Goal: Communication & Community: Participate in discussion

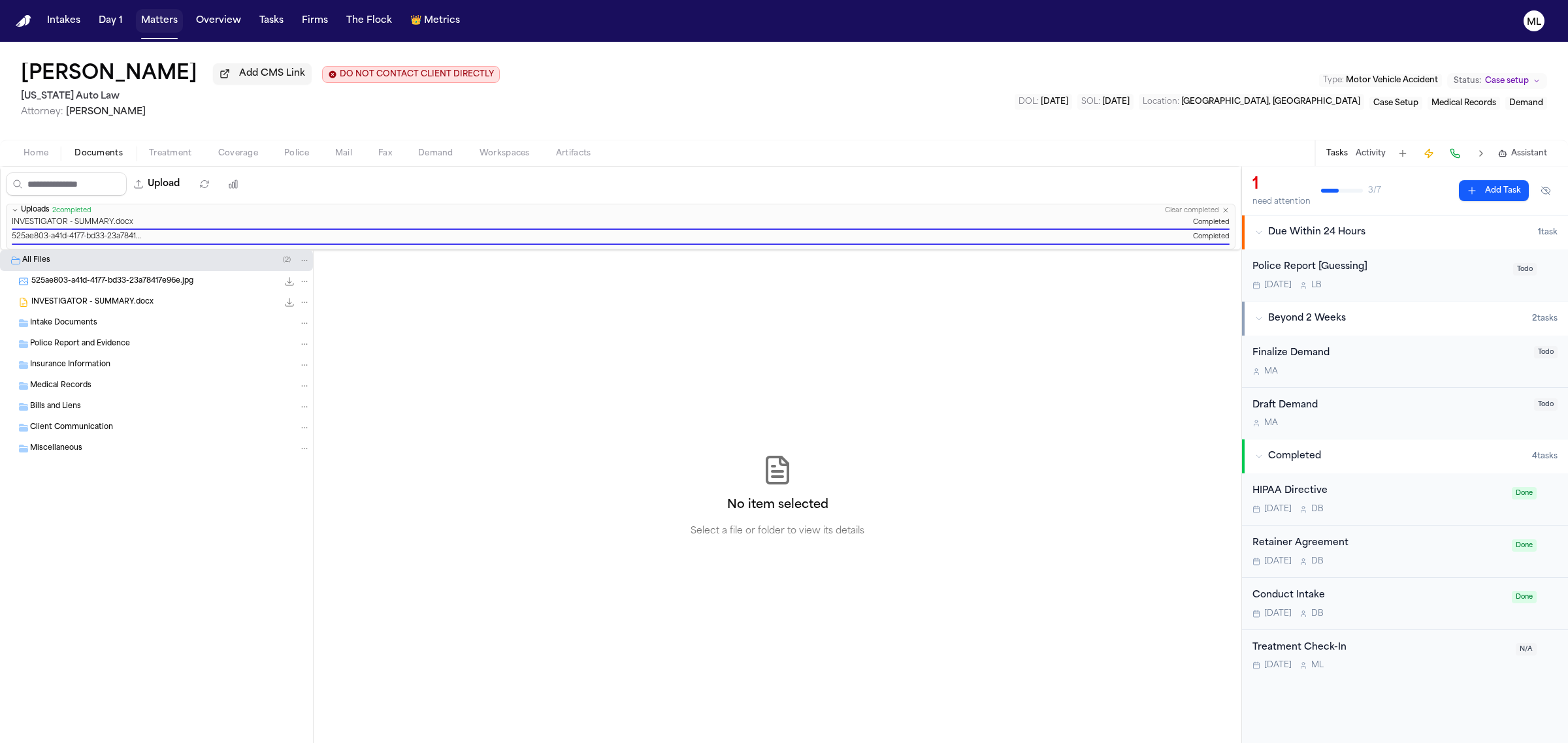
click at [170, 17] on button "Matters" at bounding box center [160, 21] width 47 height 24
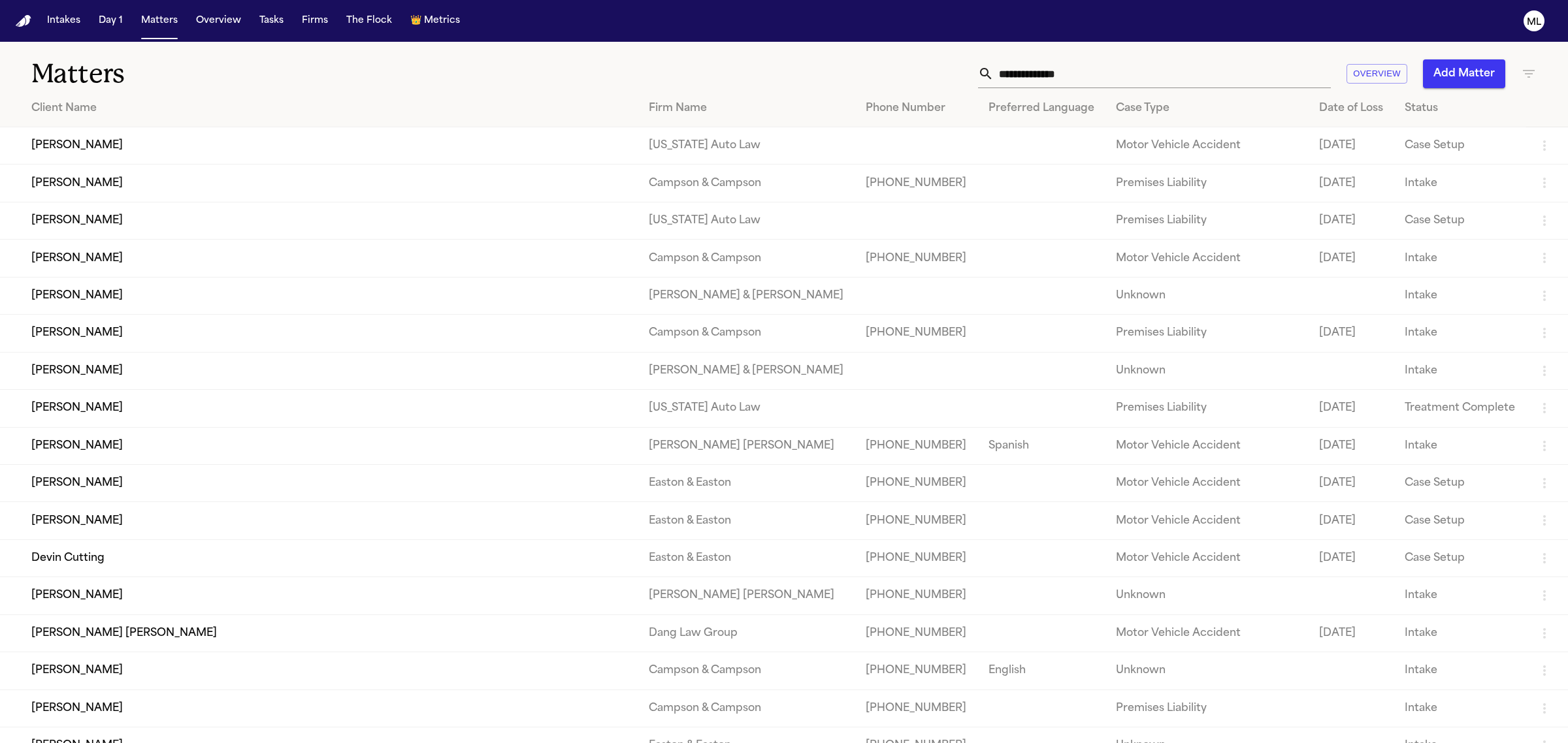
click at [1070, 76] on input "text" at bounding box center [1162, 74] width 337 height 29
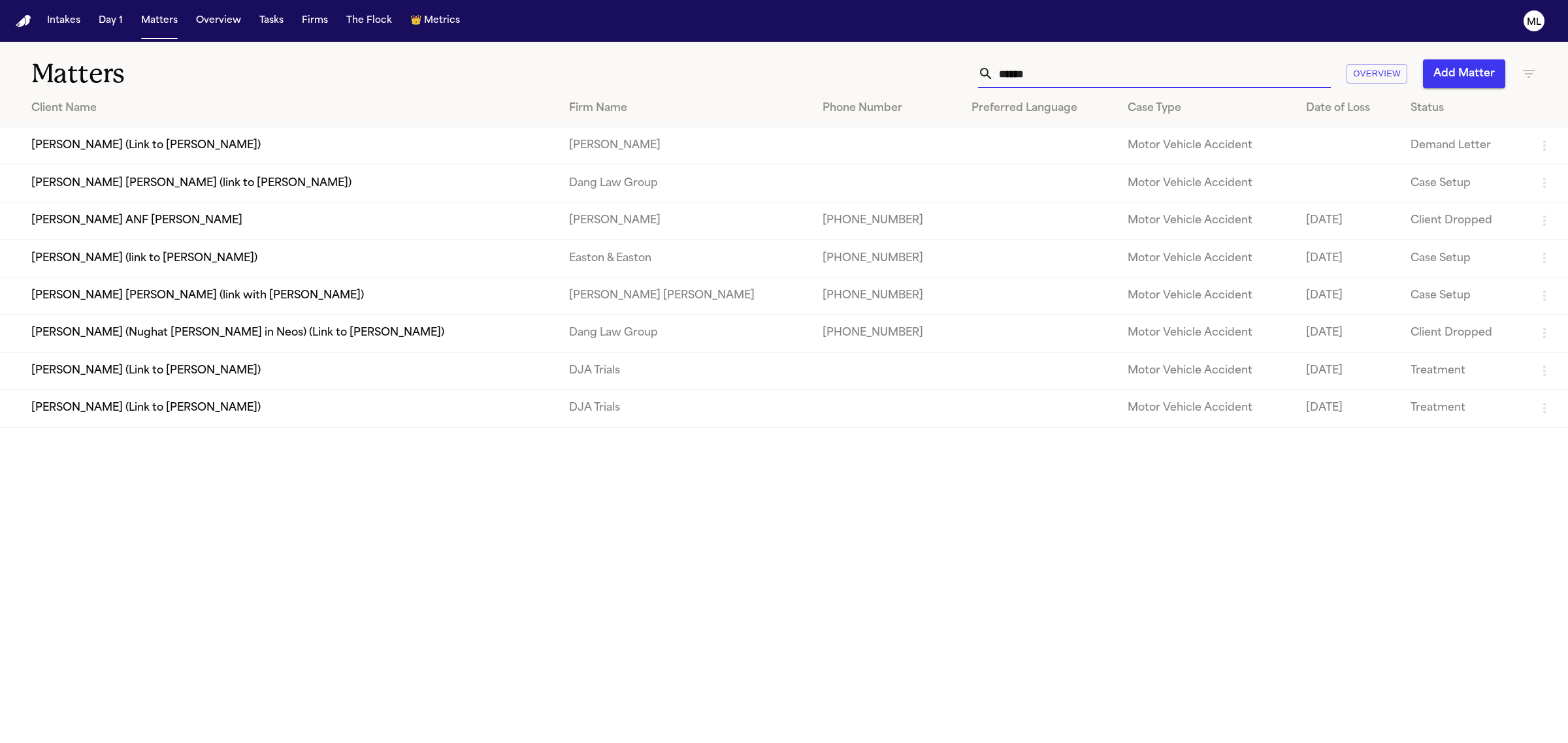
type input "******"
click at [327, 383] on td "[PERSON_NAME] (Link to [PERSON_NAME])" at bounding box center [279, 371] width 559 height 37
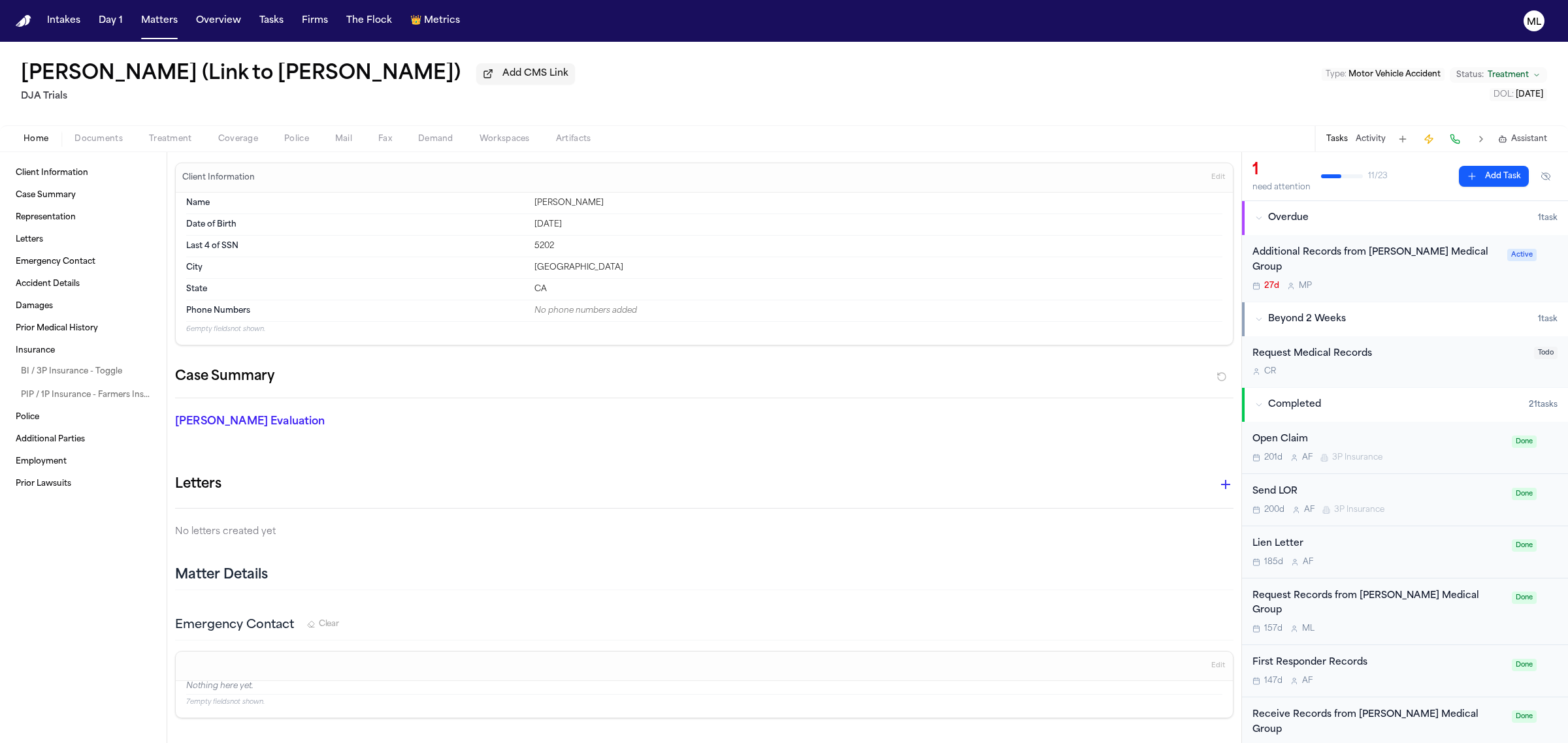
click at [97, 152] on div "Client Information Case Summary Representation Letters Emergency Contact Accide…" at bounding box center [83, 448] width 167 height 591
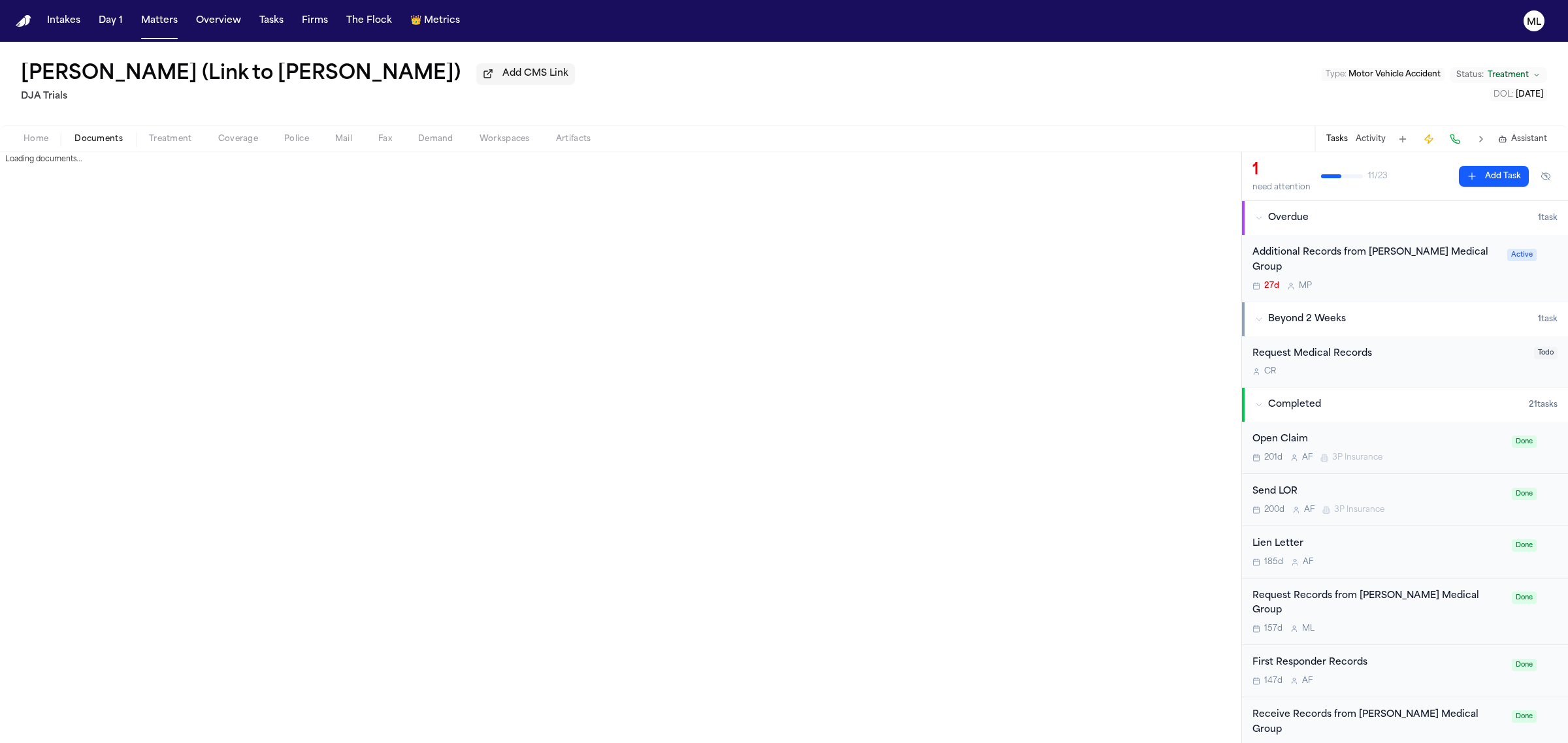
click at [104, 138] on span "Documents" at bounding box center [99, 139] width 49 height 11
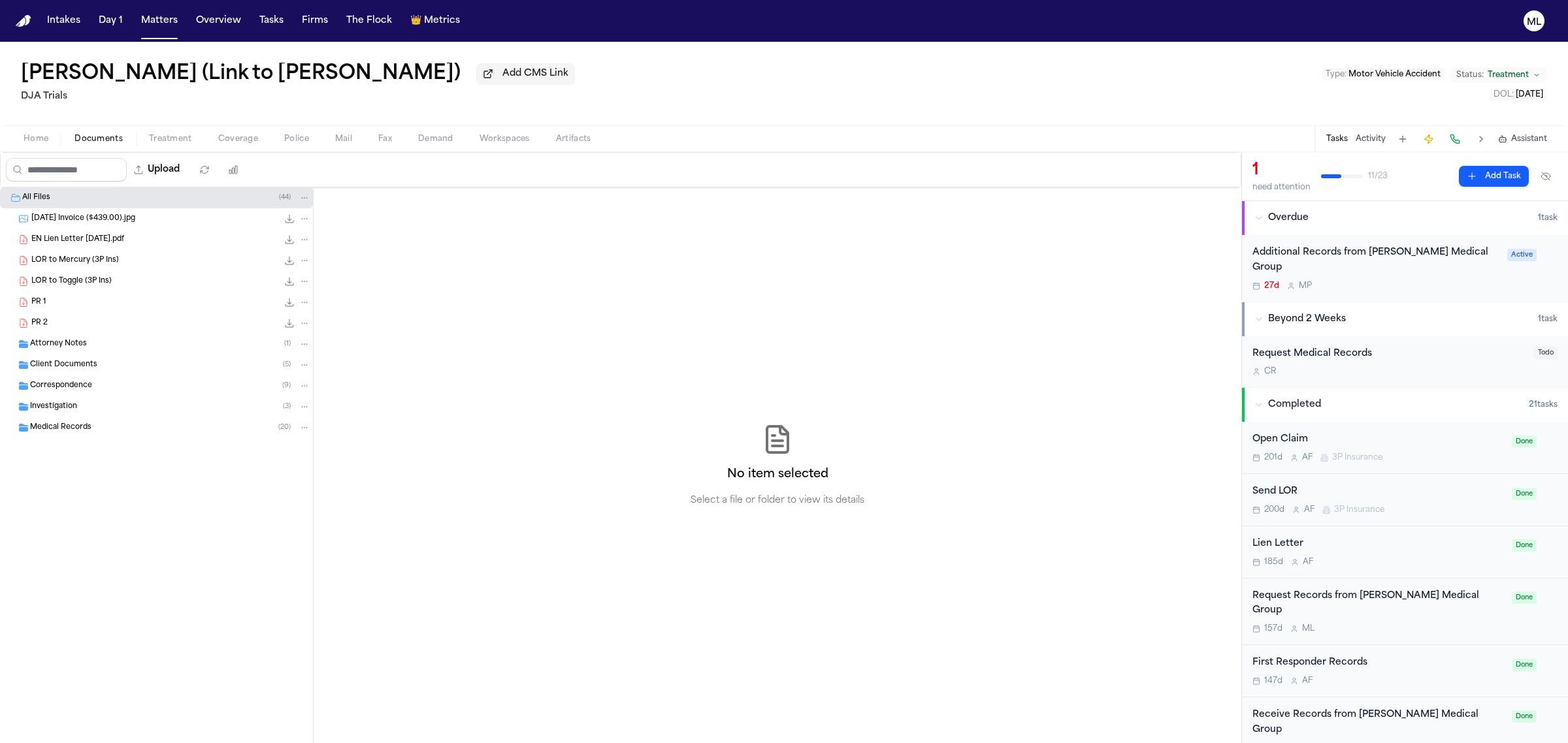
click at [89, 307] on div "PR 1 2.0 MB • PDF" at bounding box center [171, 302] width 279 height 13
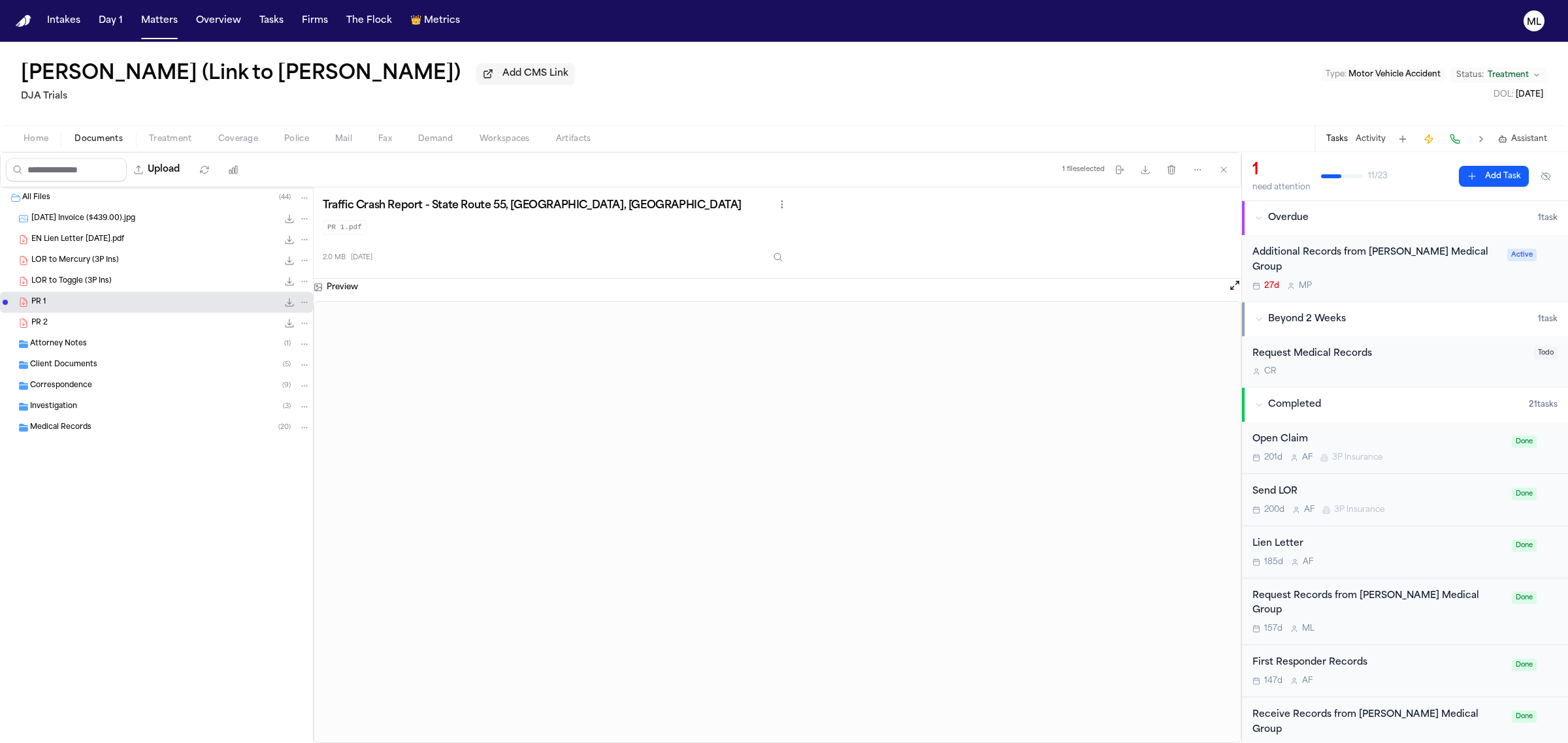
click at [135, 328] on div "PR 2 2.7 MB • PDF" at bounding box center [171, 323] width 279 height 13
click at [1030, 259] on div "Traffic Crash Report - State Route 55, Anaheim, CA PR 2.pdf 2.7 MB 6 months ago" at bounding box center [777, 233] width 910 height 72
click at [307, 322] on icon "File: PR 2" at bounding box center [304, 323] width 9 height 9
click at [292, 394] on span "Delete" at bounding box center [302, 397] width 39 height 16
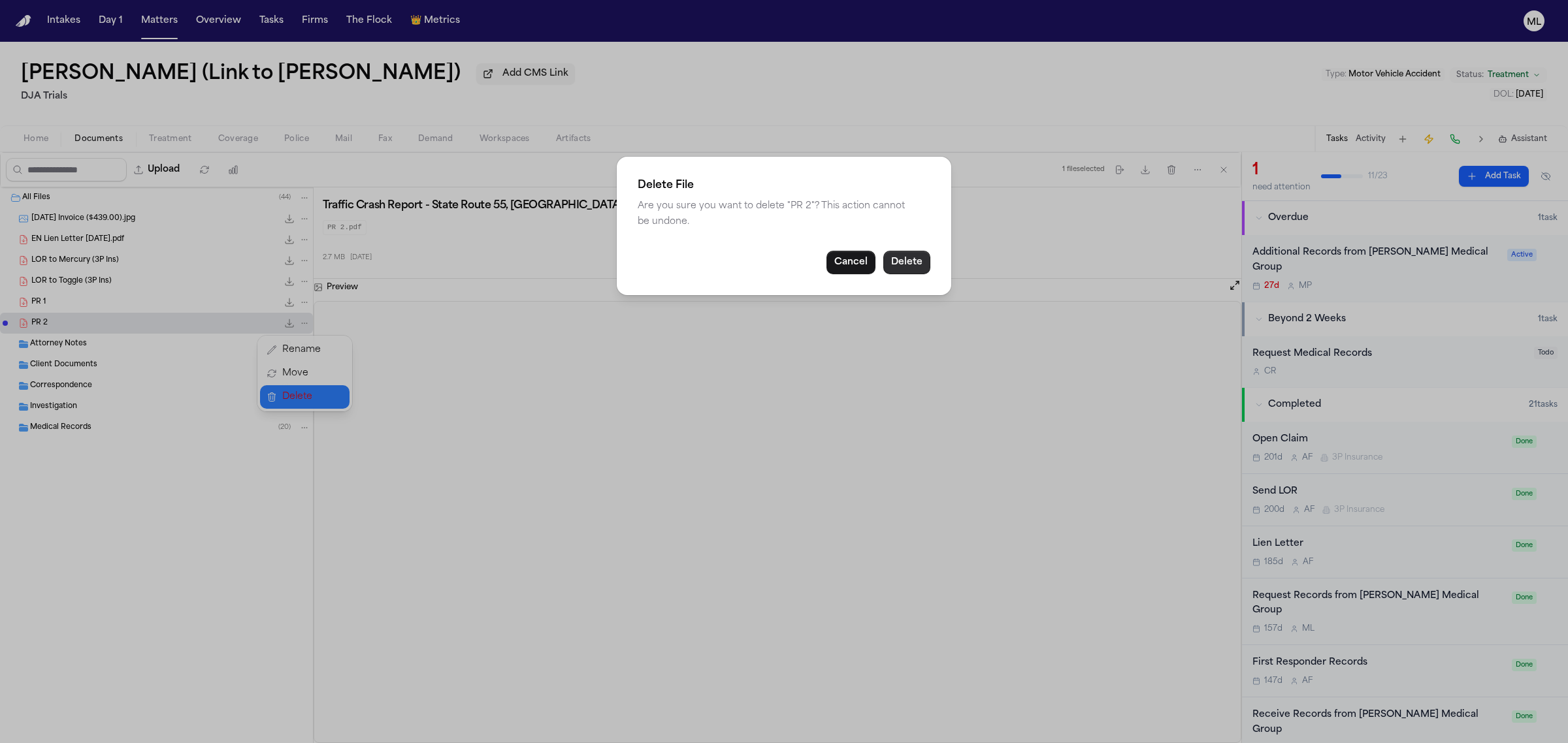
click at [920, 265] on button "Delete" at bounding box center [907, 263] width 47 height 24
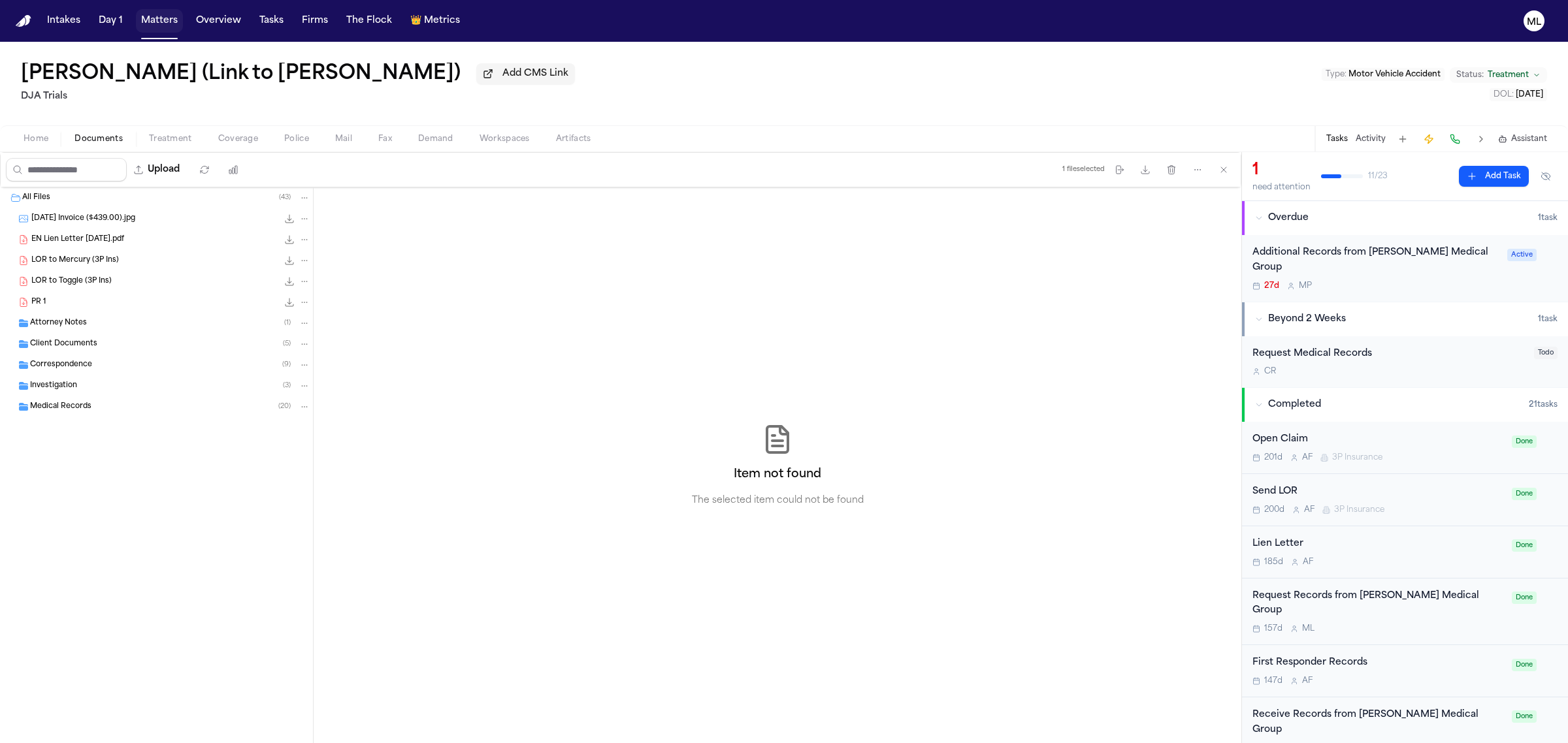
drag, startPoint x: 169, startPoint y: 20, endPoint x: 181, endPoint y: 20, distance: 12.0
click at [169, 20] on button "Matters" at bounding box center [160, 21] width 47 height 24
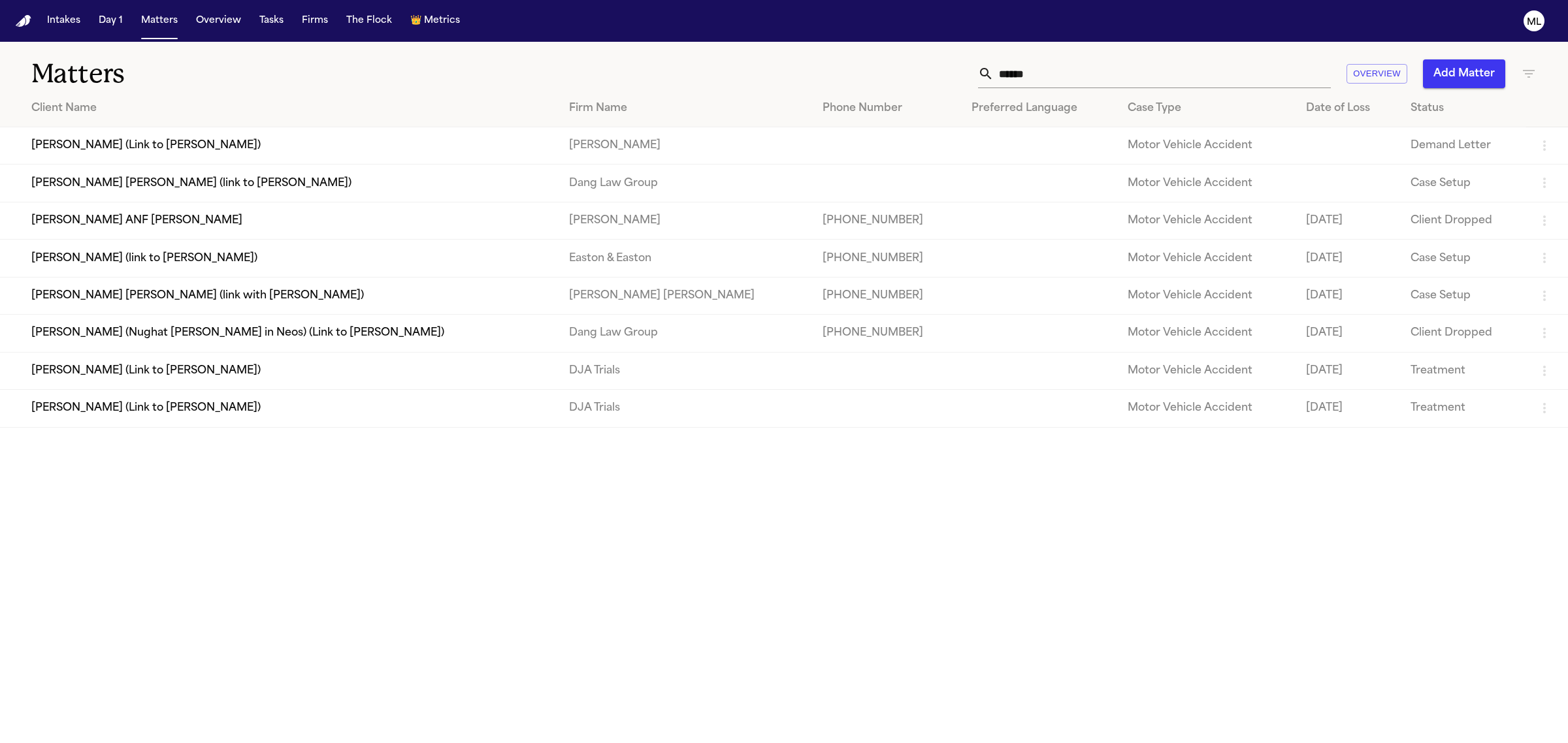
drag, startPoint x: 1044, startPoint y: 76, endPoint x: 922, endPoint y: 83, distance: 122.2
click at [922, 83] on div "****** Overview Add Matter" at bounding box center [1010, 74] width 1054 height 29
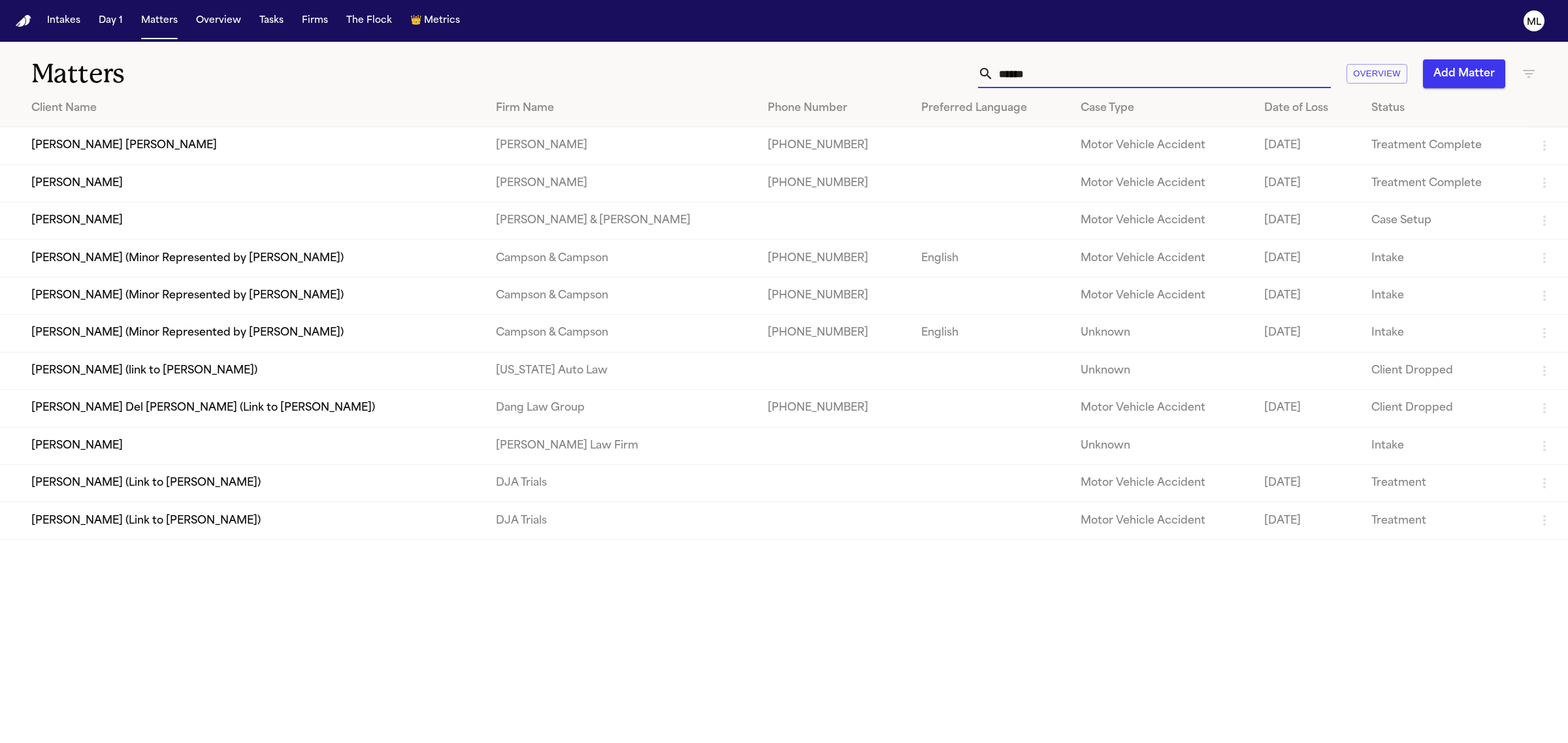
type input "*****"
click at [181, 511] on td "[PERSON_NAME] (Link to [PERSON_NAME])" at bounding box center [242, 521] width 486 height 37
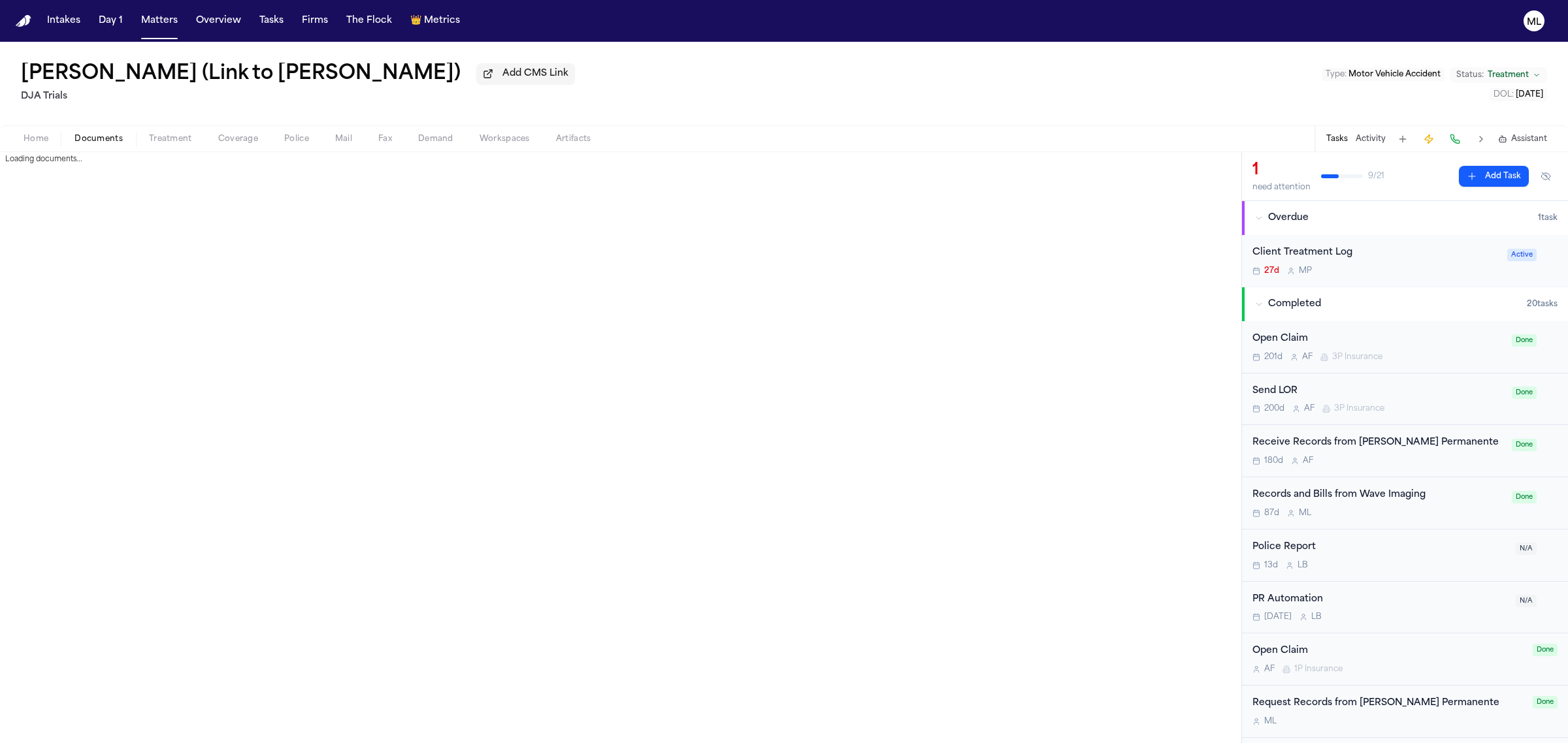
click at [89, 131] on button "Documents" at bounding box center [98, 139] width 74 height 16
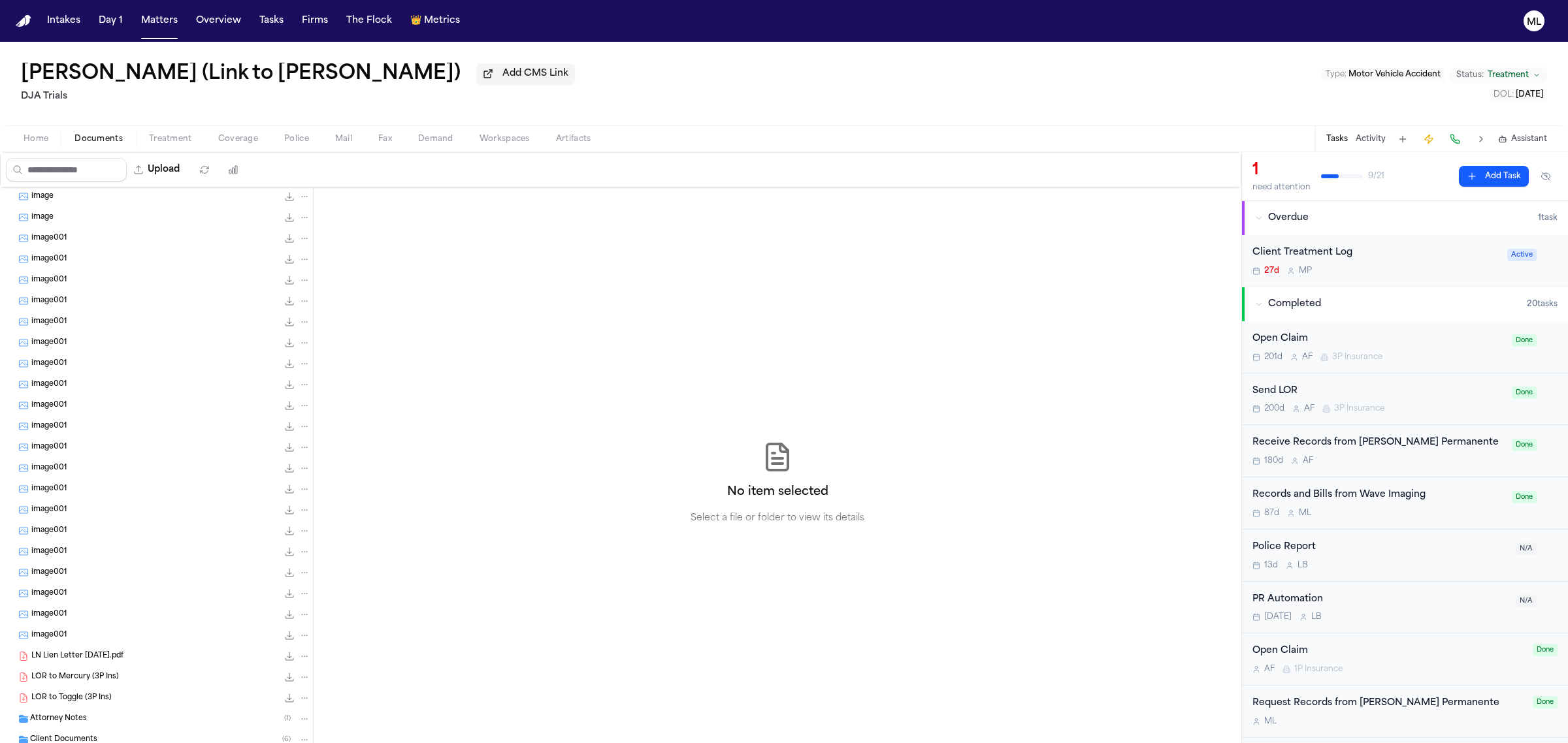
scroll to position [206, 0]
click at [121, 660] on div "Investigation ( 3 )" at bounding box center [170, 661] width 281 height 12
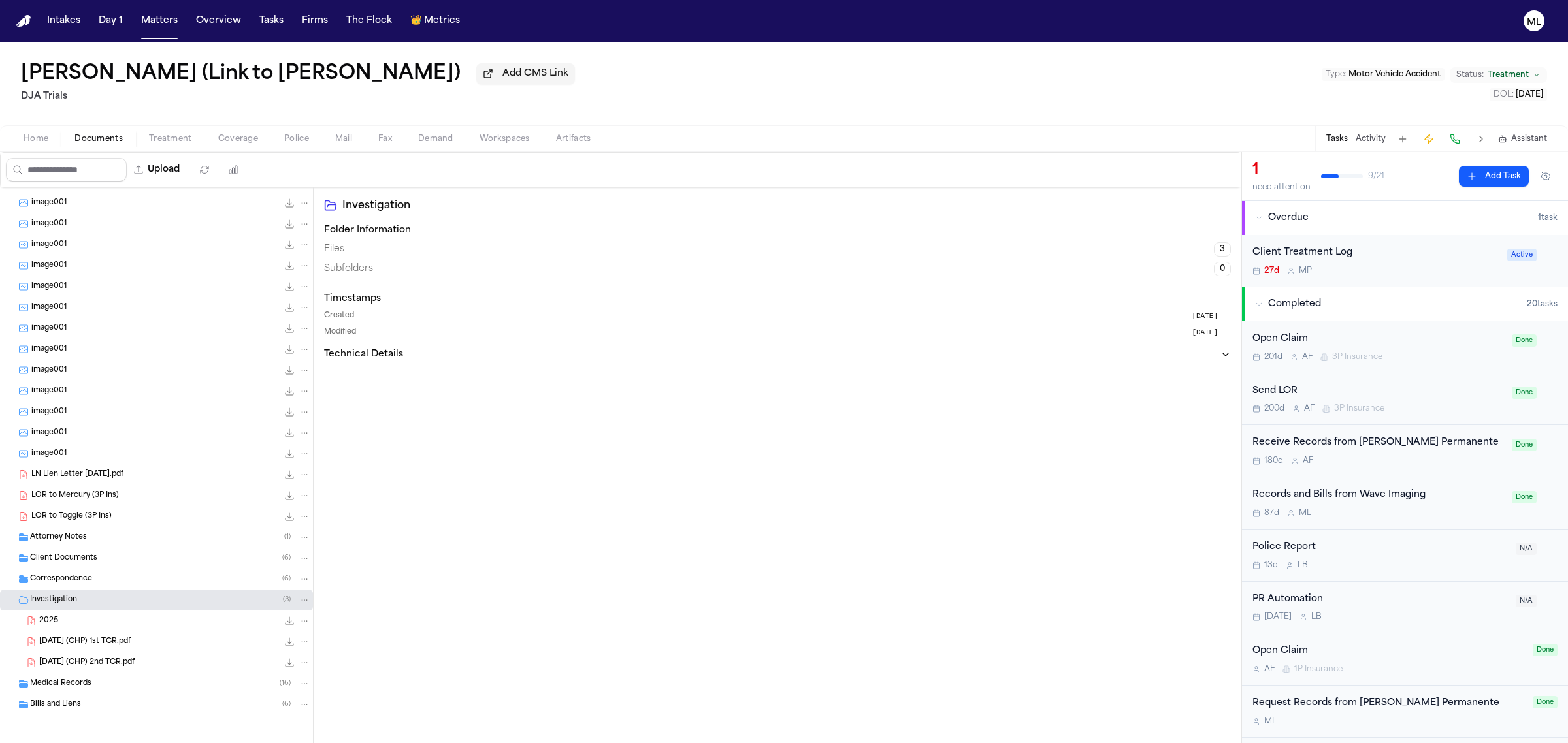
scroll to position [268, 0]
click at [173, 628] on div "2025 2.0 MB • PDF" at bounding box center [156, 620] width 313 height 21
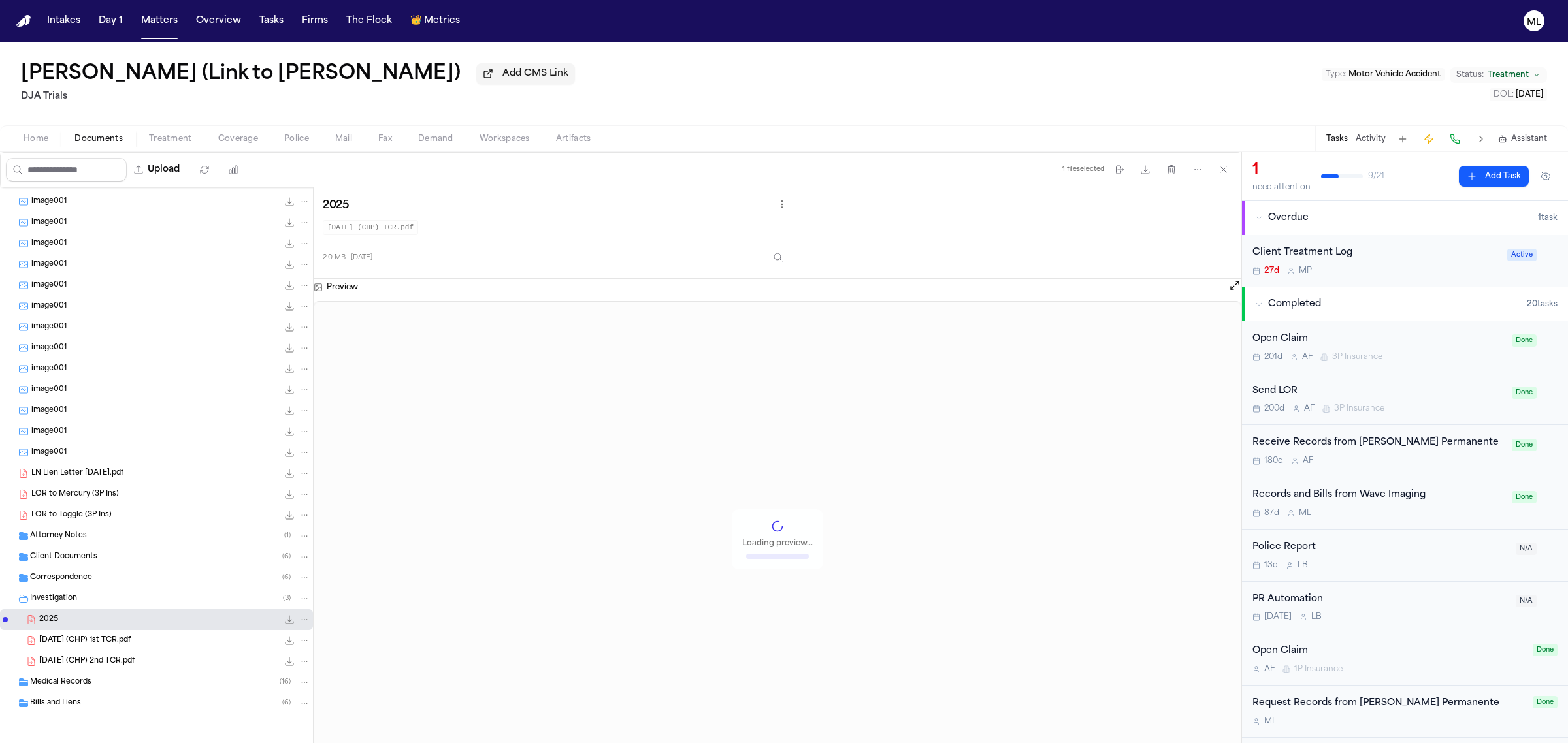
click at [158, 643] on div "2025.01.11 (CHP) 1st TCR.pdf 1.5 MB • PDF" at bounding box center [175, 641] width 271 height 13
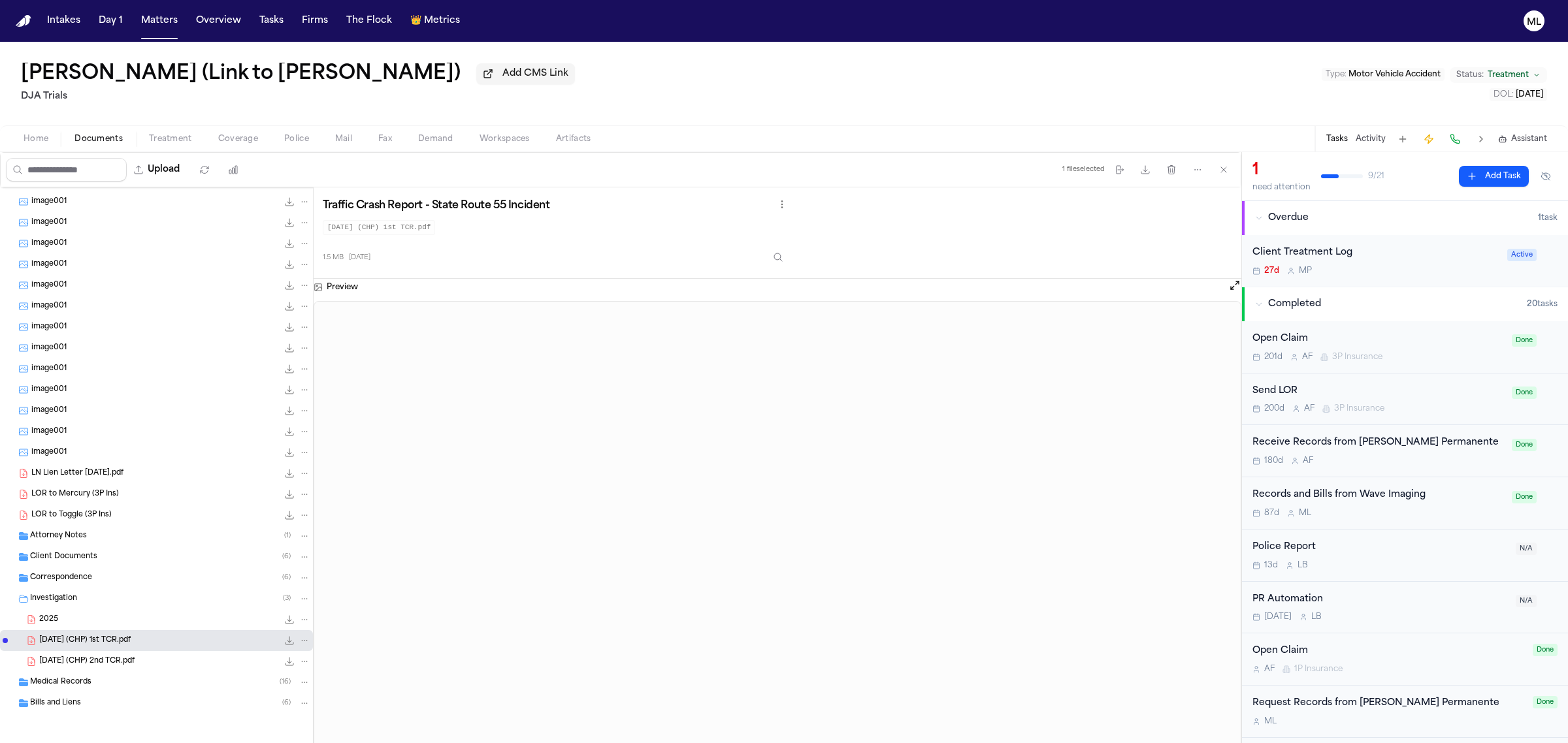
click at [300, 641] on icon "File: 2025.01.11 (CHP) 1st TCR.pdf" at bounding box center [304, 641] width 9 height 9
click at [296, 715] on span "Delete" at bounding box center [289, 714] width 39 height 16
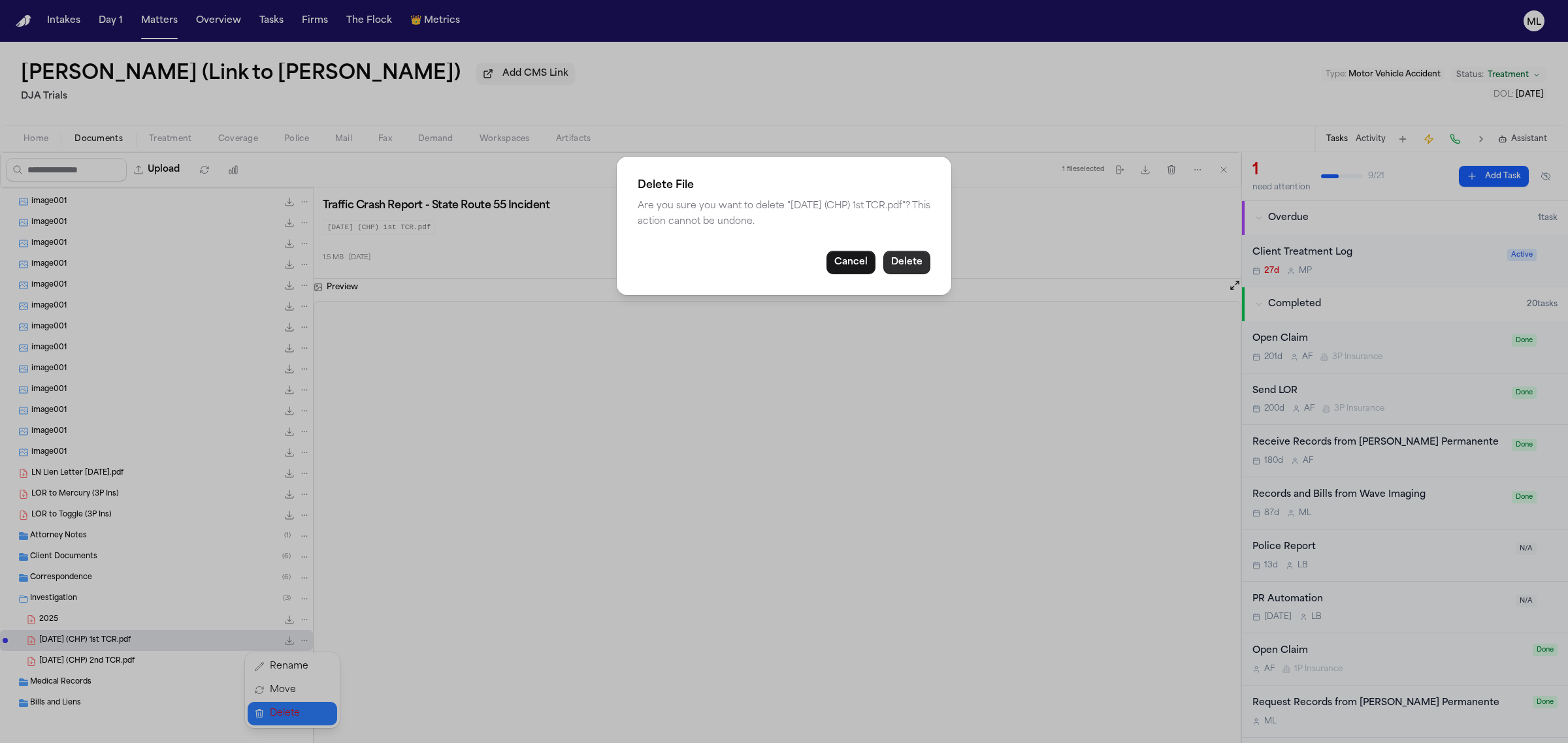
click at [897, 255] on button "Delete" at bounding box center [907, 263] width 47 height 24
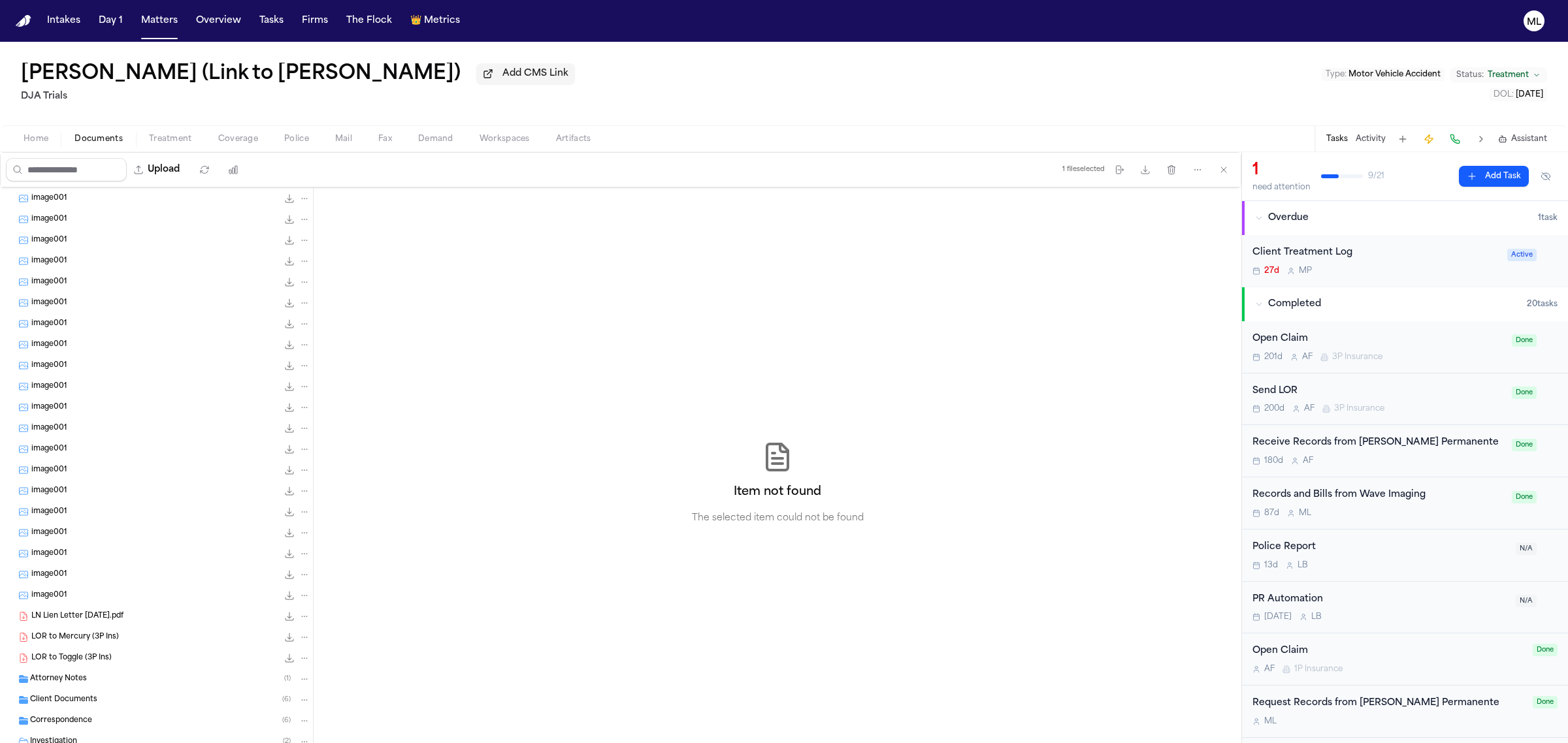
scroll to position [0, 0]
click at [1528, 141] on span "Assistant" at bounding box center [1529, 139] width 36 height 11
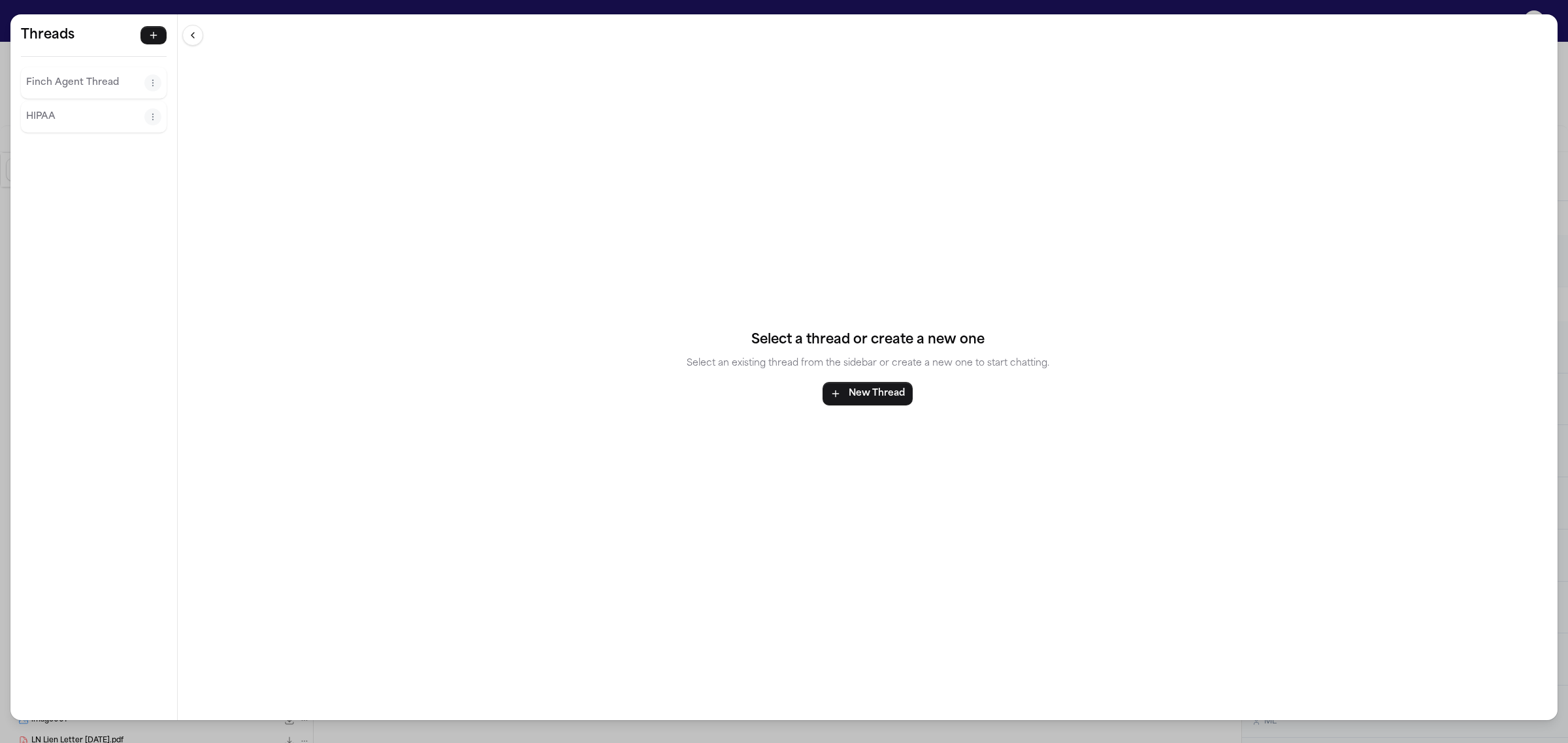
click at [157, 79] on icon "Thread actions" at bounding box center [153, 83] width 9 height 9
click at [157, 135] on button "Delete" at bounding box center [153, 136] width 97 height 24
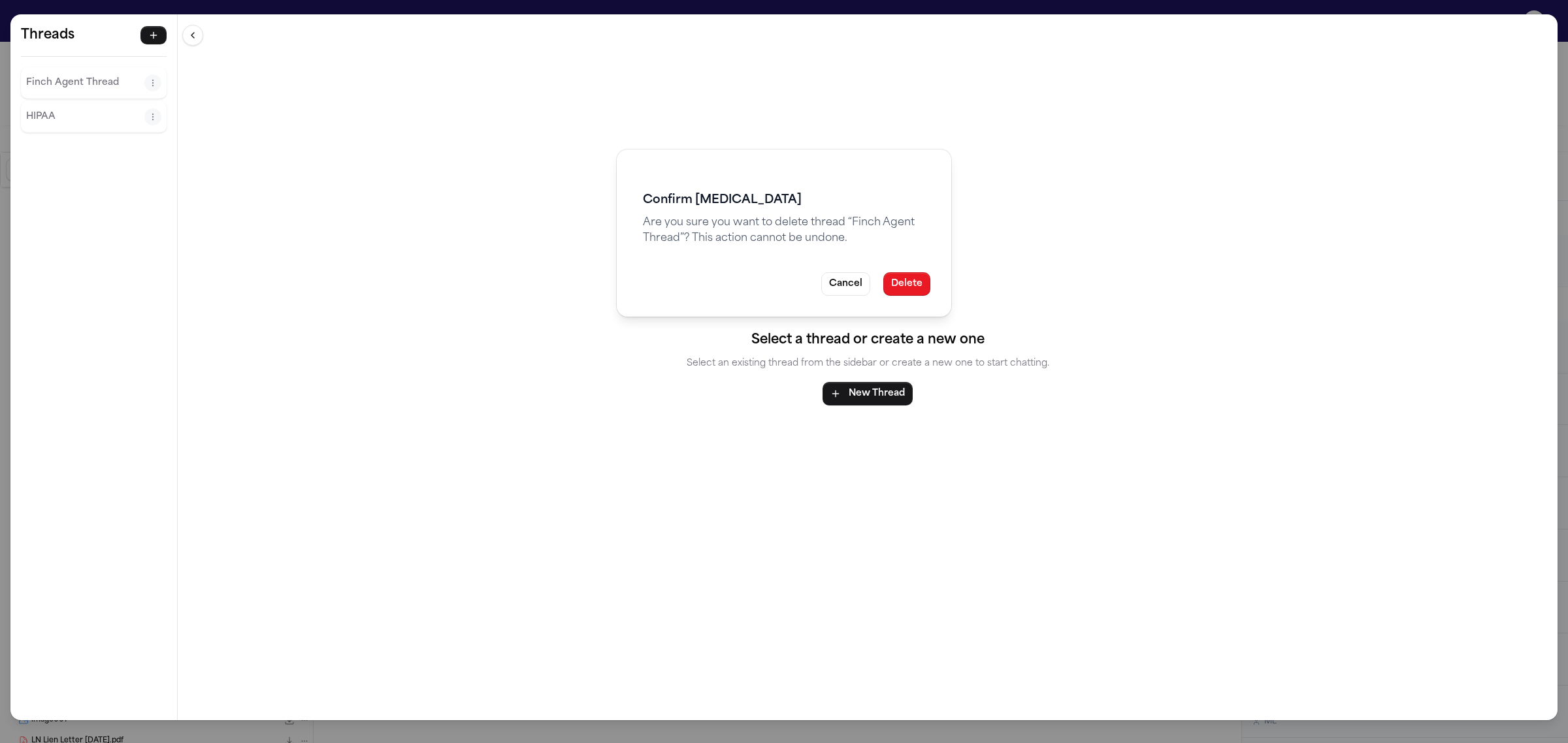
click at [909, 285] on button "Delete" at bounding box center [907, 284] width 47 height 24
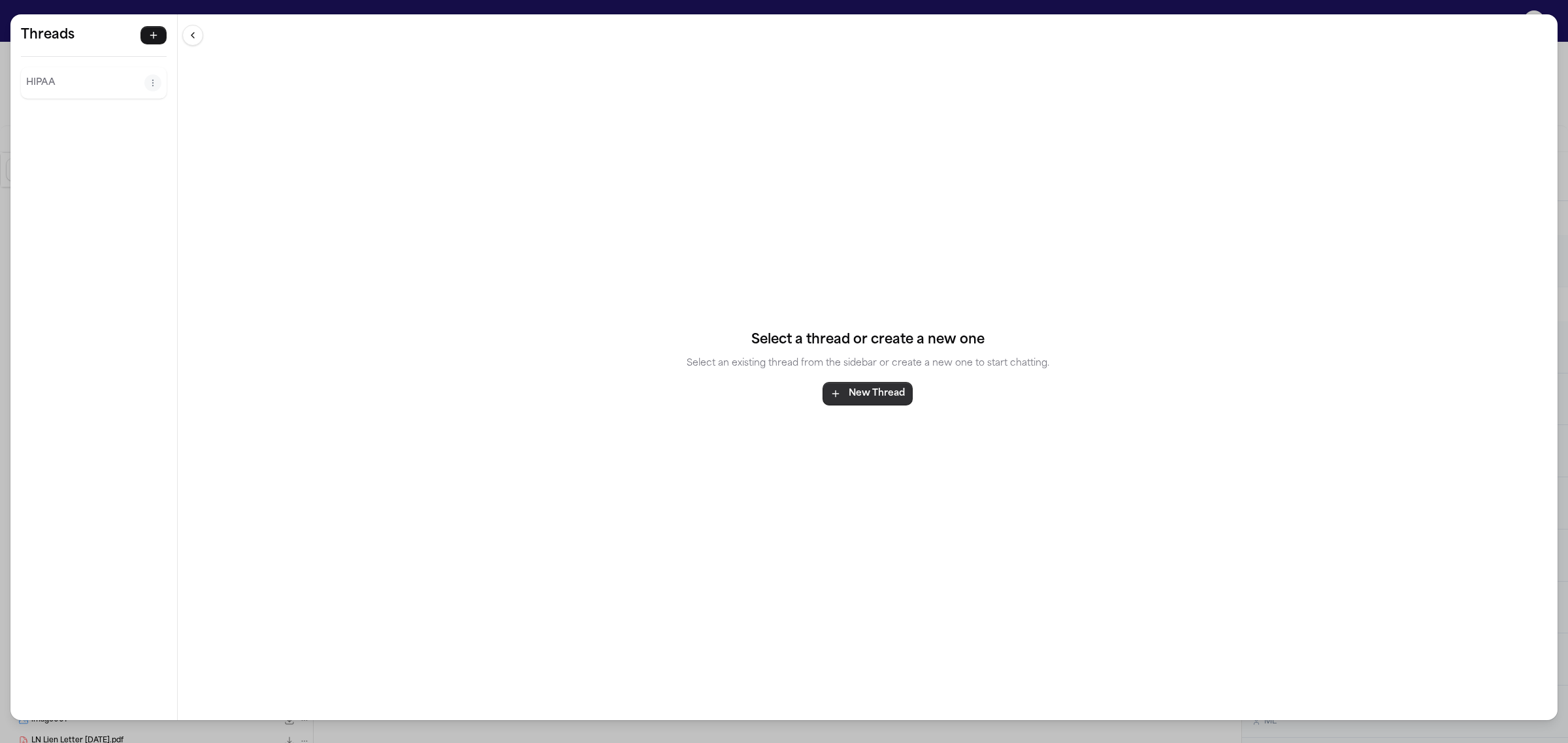
click at [882, 392] on button "New Thread" at bounding box center [867, 394] width 90 height 24
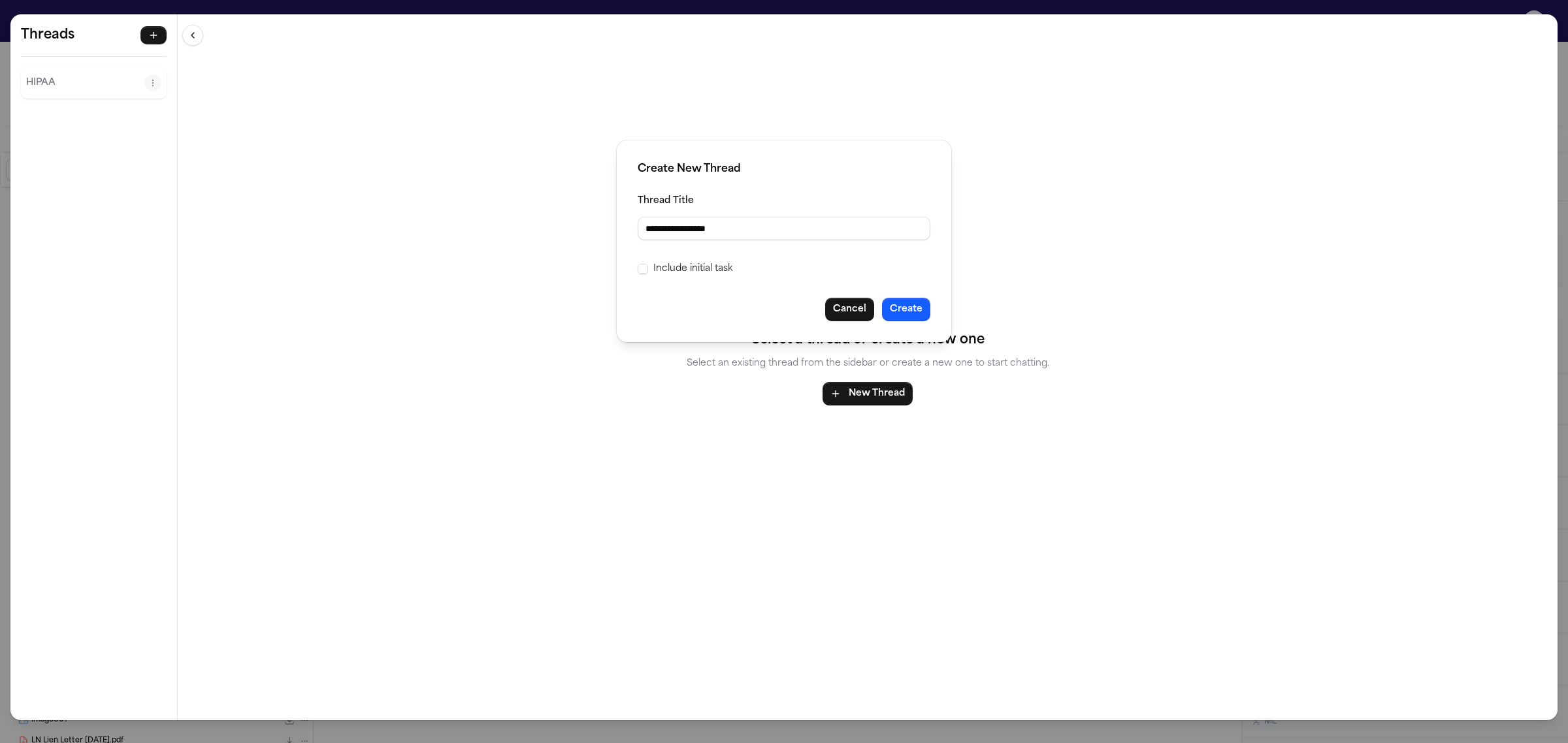
type input "**********"
click at [678, 273] on label "Include initial task" at bounding box center [693, 269] width 79 height 16
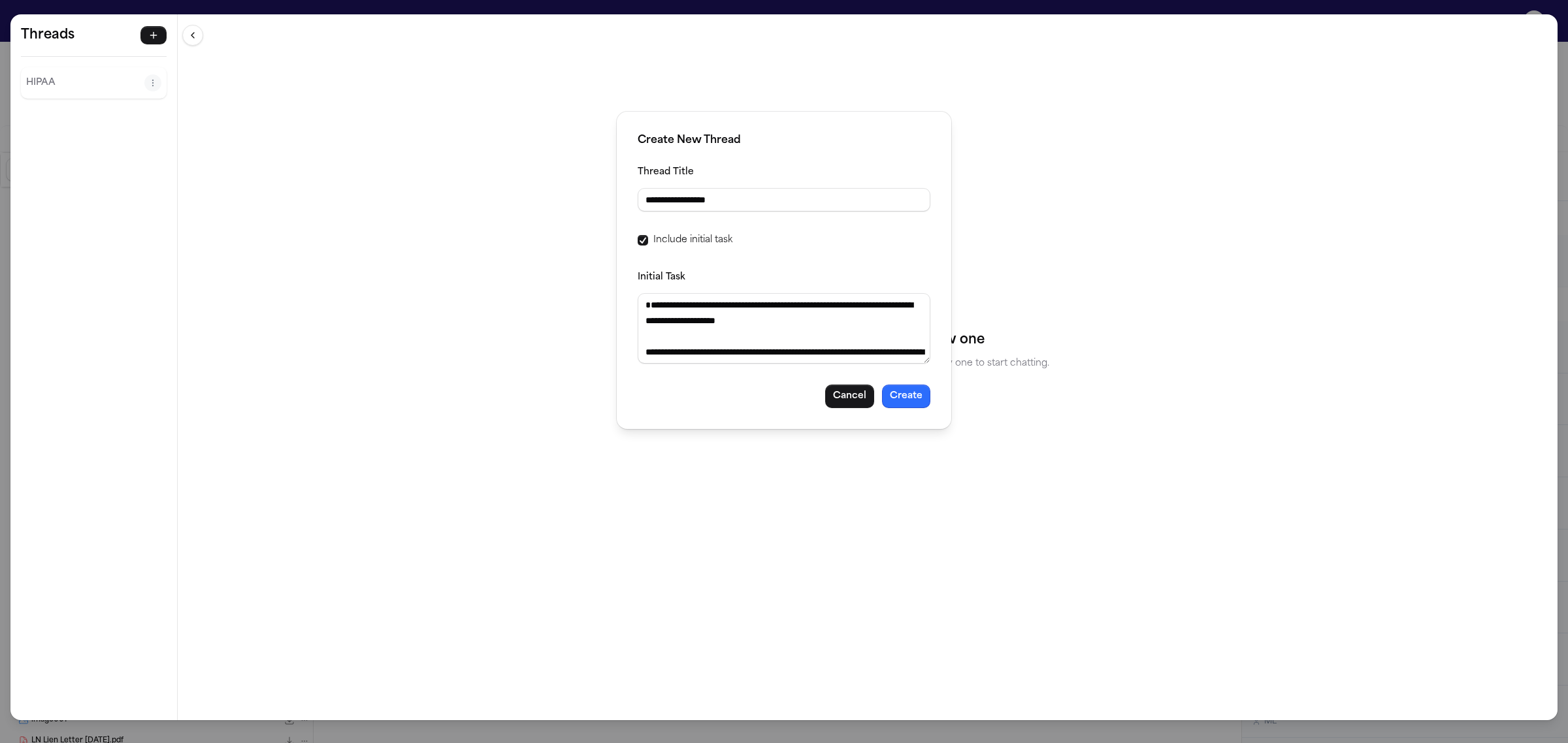
click at [900, 394] on button "Create" at bounding box center [906, 397] width 49 height 24
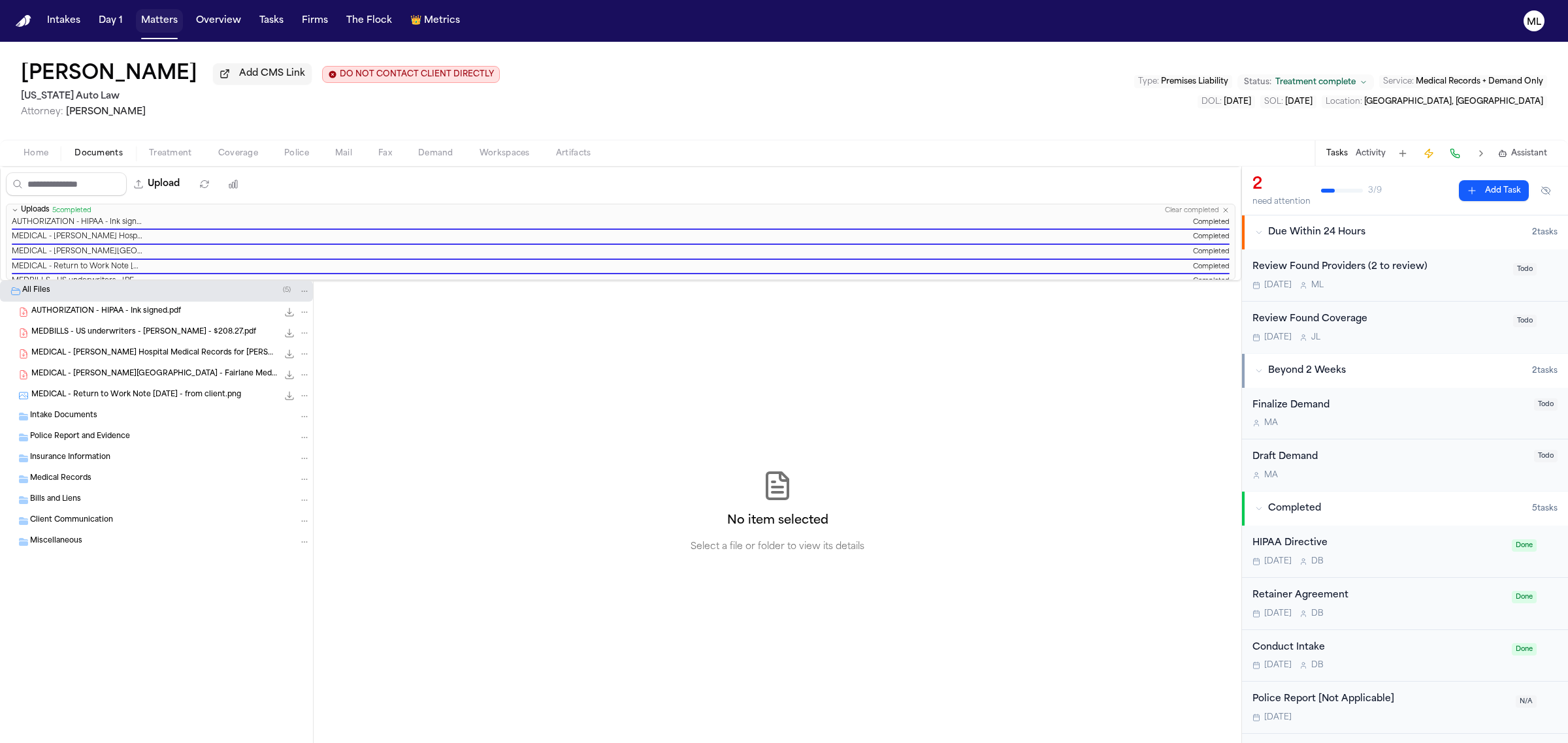
click at [166, 14] on button "Matters" at bounding box center [160, 21] width 47 height 24
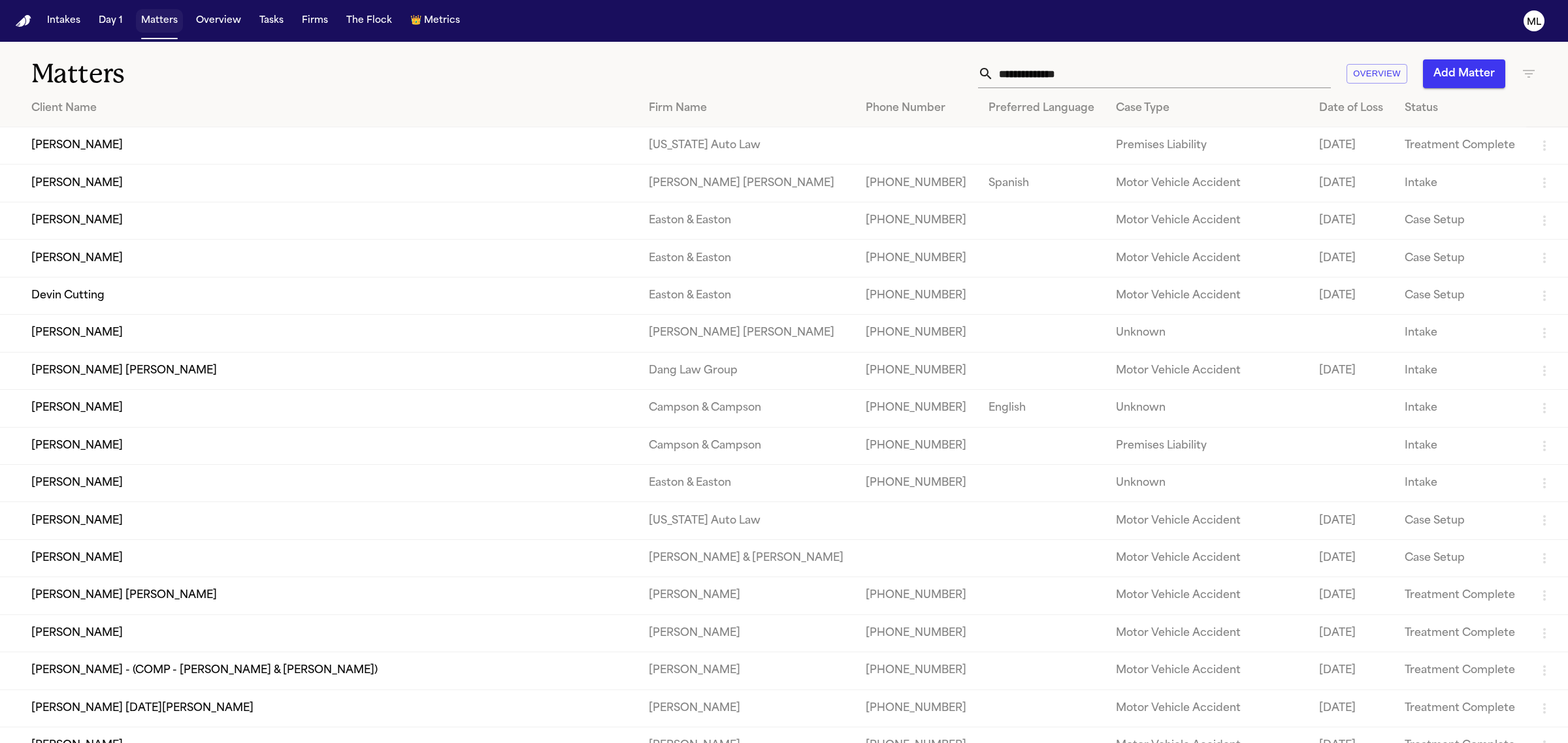
click at [165, 28] on button "Matters" at bounding box center [160, 21] width 47 height 24
click at [1122, 76] on input "text" at bounding box center [1162, 74] width 337 height 29
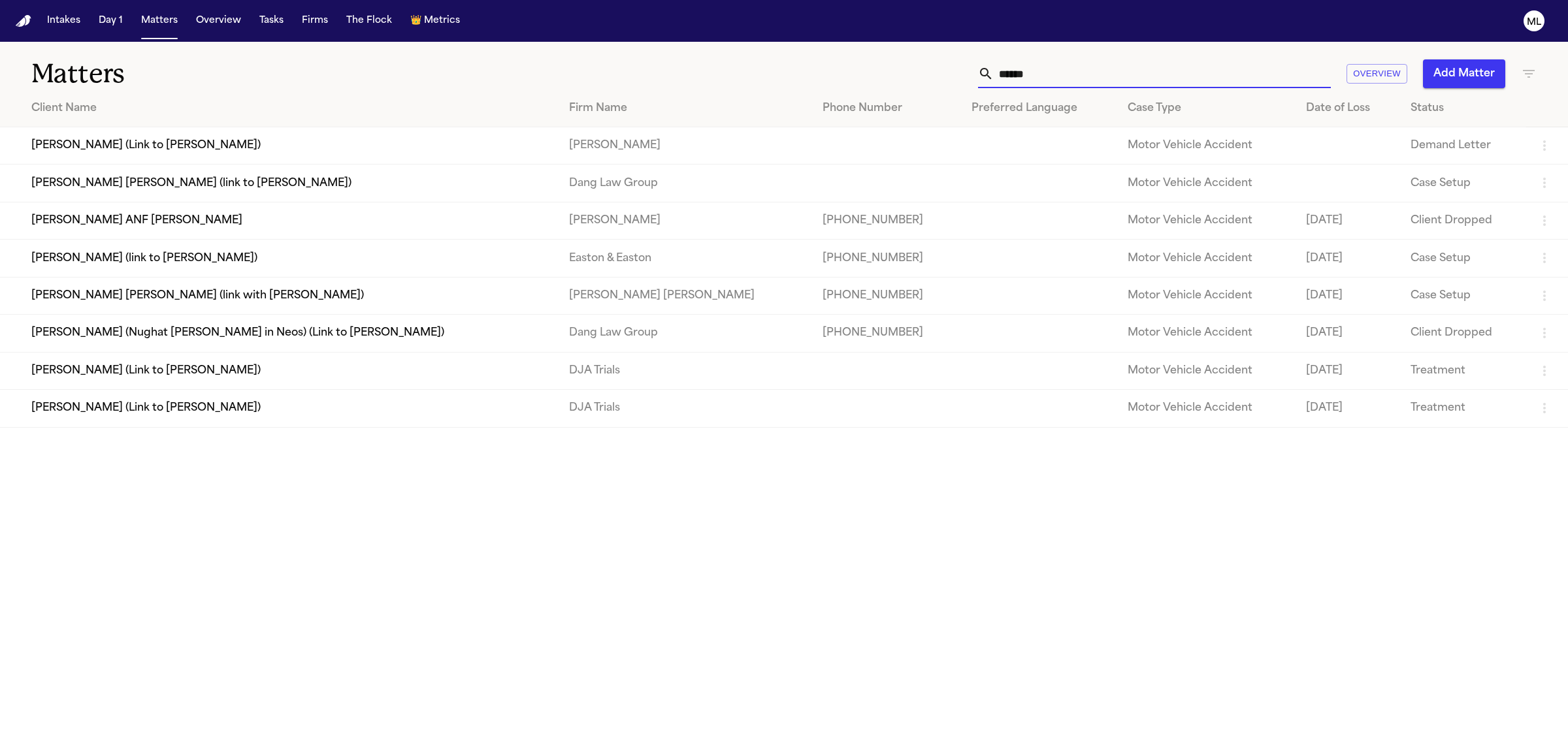
type input "******"
click at [263, 382] on td "[PERSON_NAME] (Link to [PERSON_NAME])" at bounding box center [279, 371] width 559 height 37
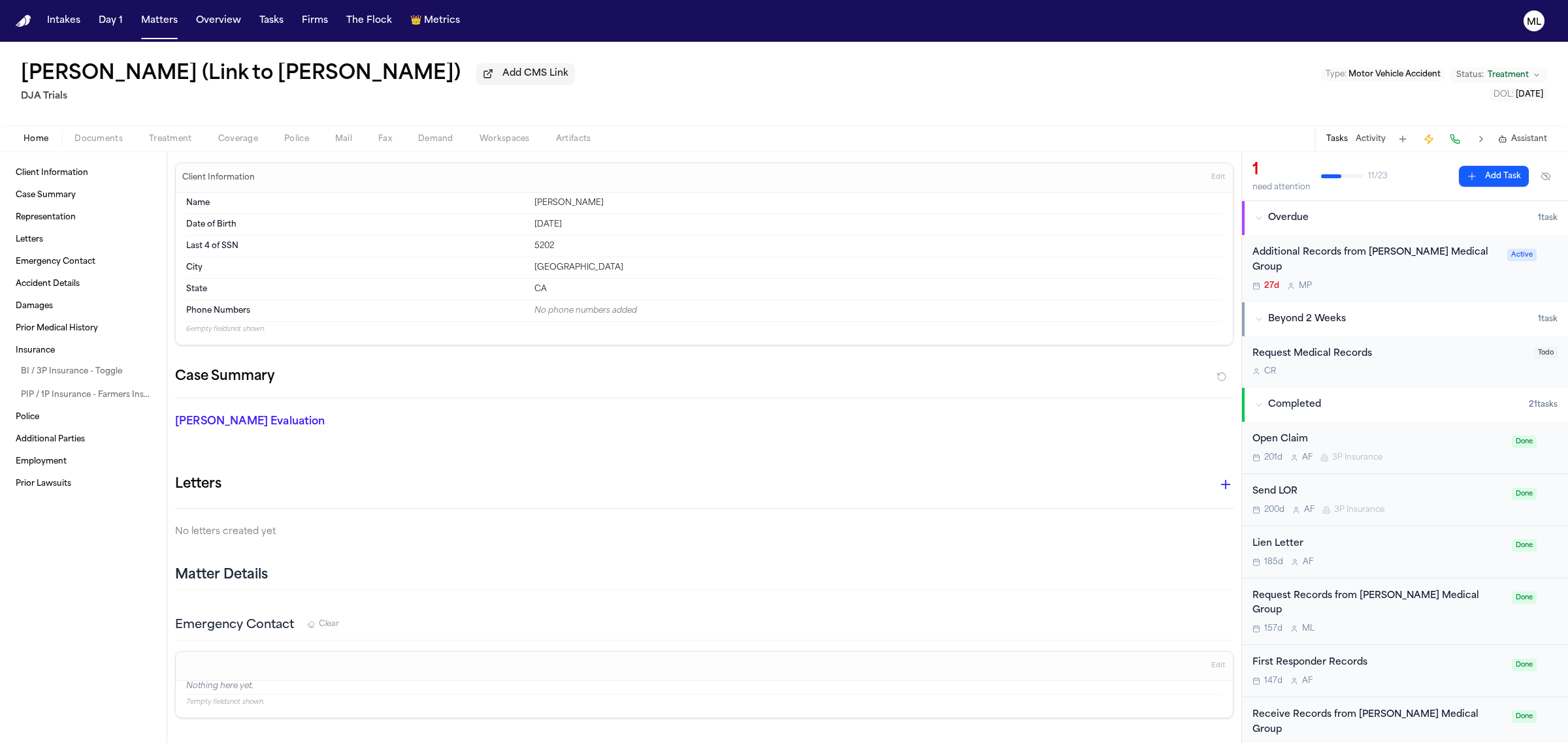
click at [1513, 137] on span "Assistant" at bounding box center [1529, 139] width 36 height 11
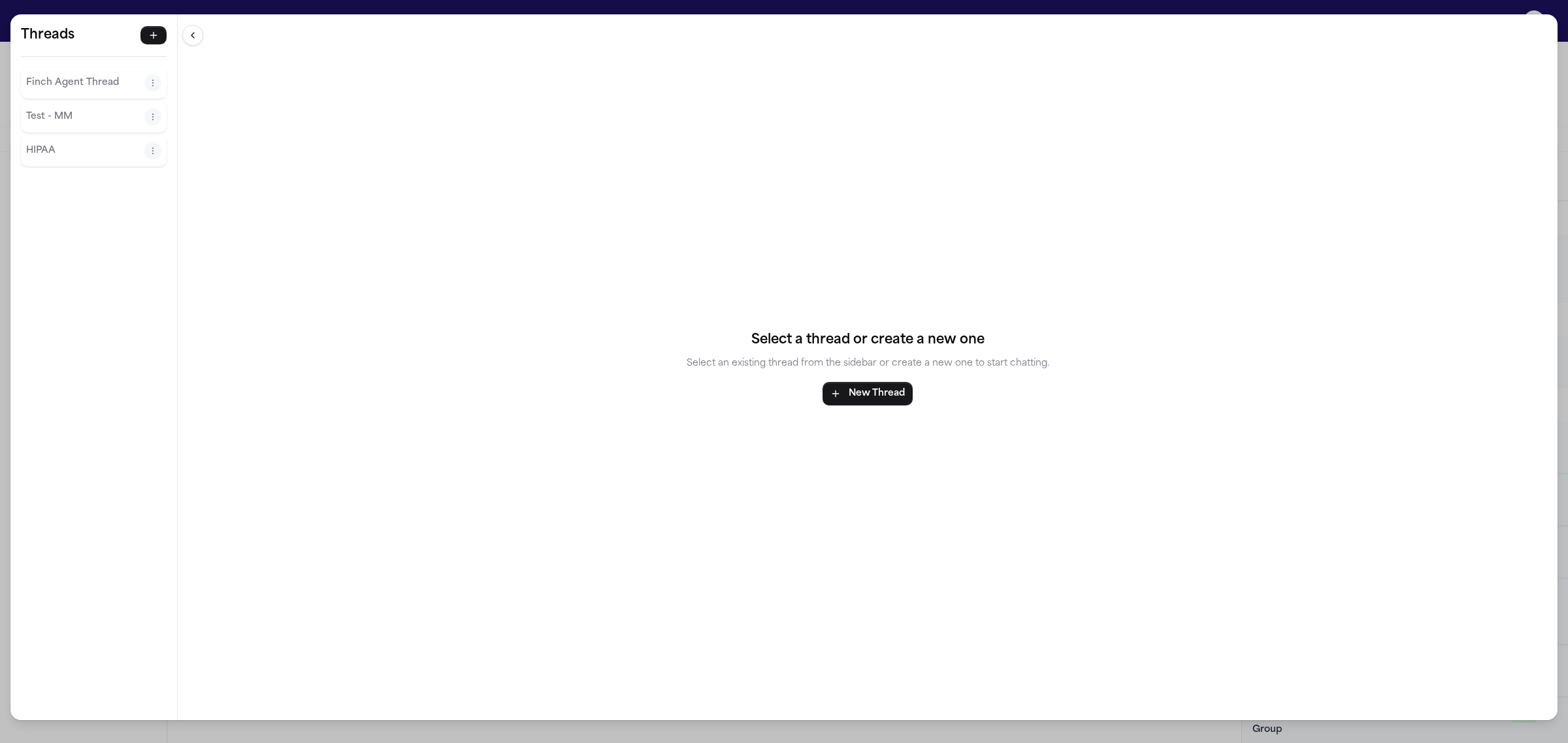
click at [155, 81] on icon "Thread actions" at bounding box center [153, 83] width 9 height 9
click at [161, 139] on button "Delete" at bounding box center [153, 136] width 97 height 24
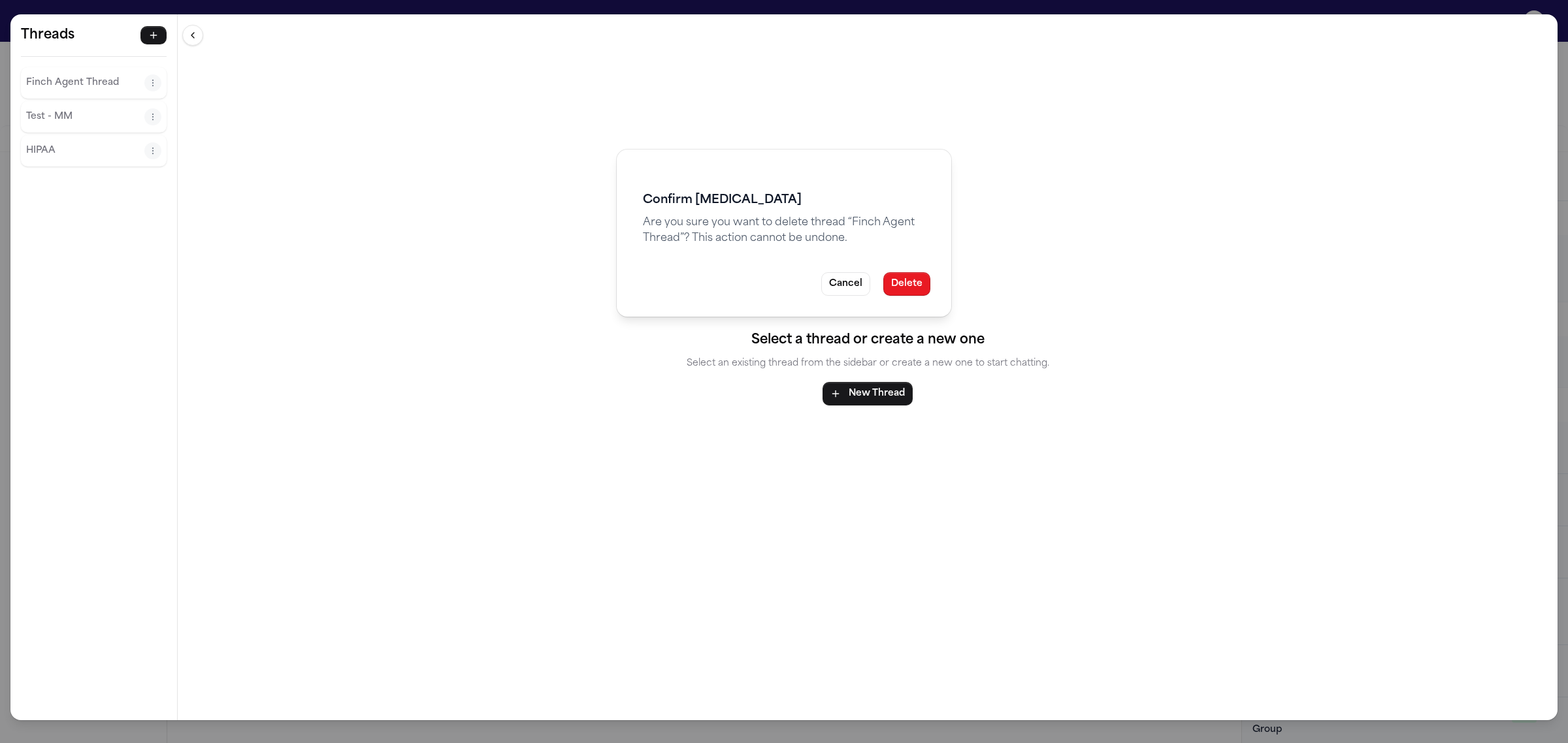
drag, startPoint x: 886, startPoint y: 285, endPoint x: 908, endPoint y: 285, distance: 22.0
click at [887, 285] on button "Delete" at bounding box center [907, 284] width 47 height 24
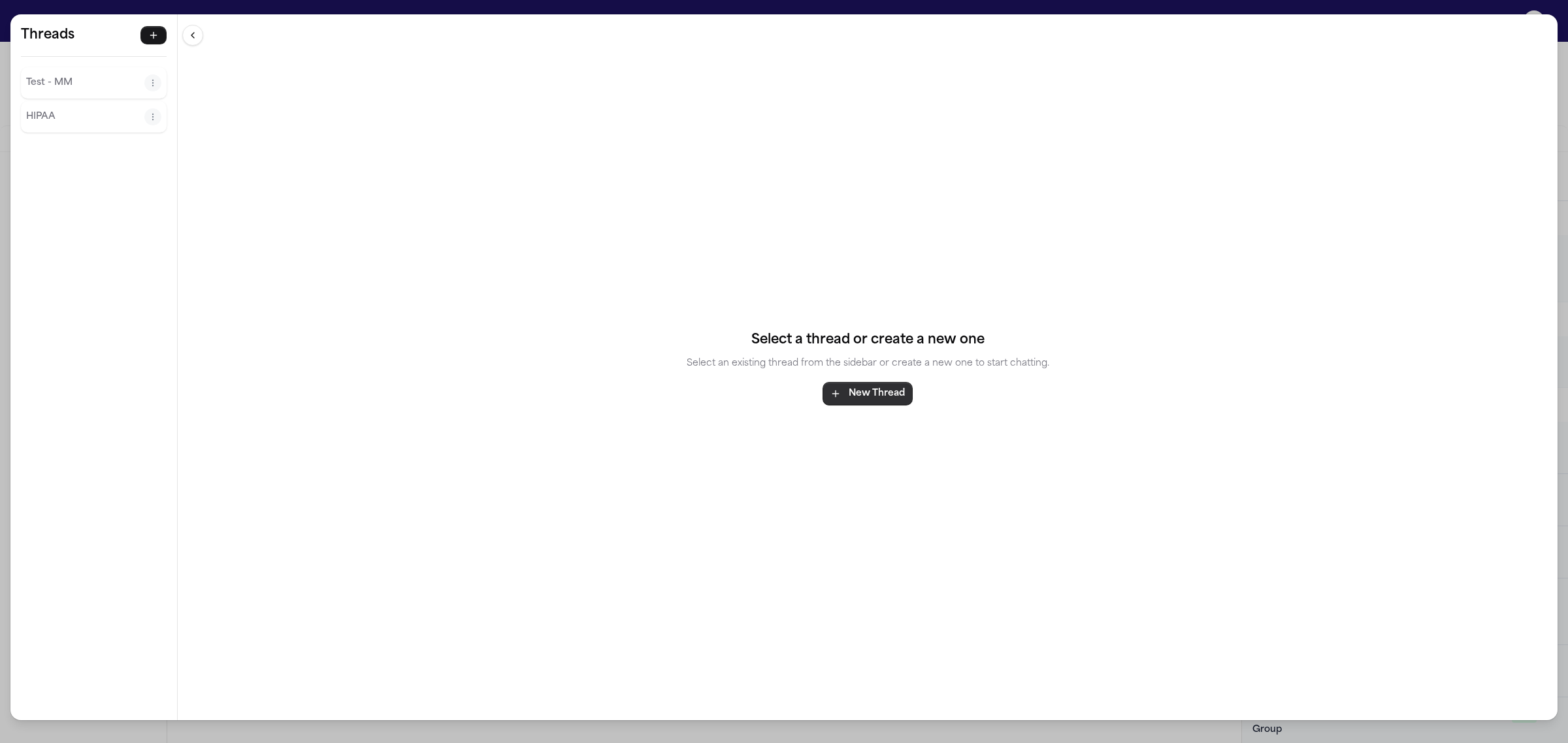
click at [865, 382] on button "New Thread" at bounding box center [867, 394] width 90 height 24
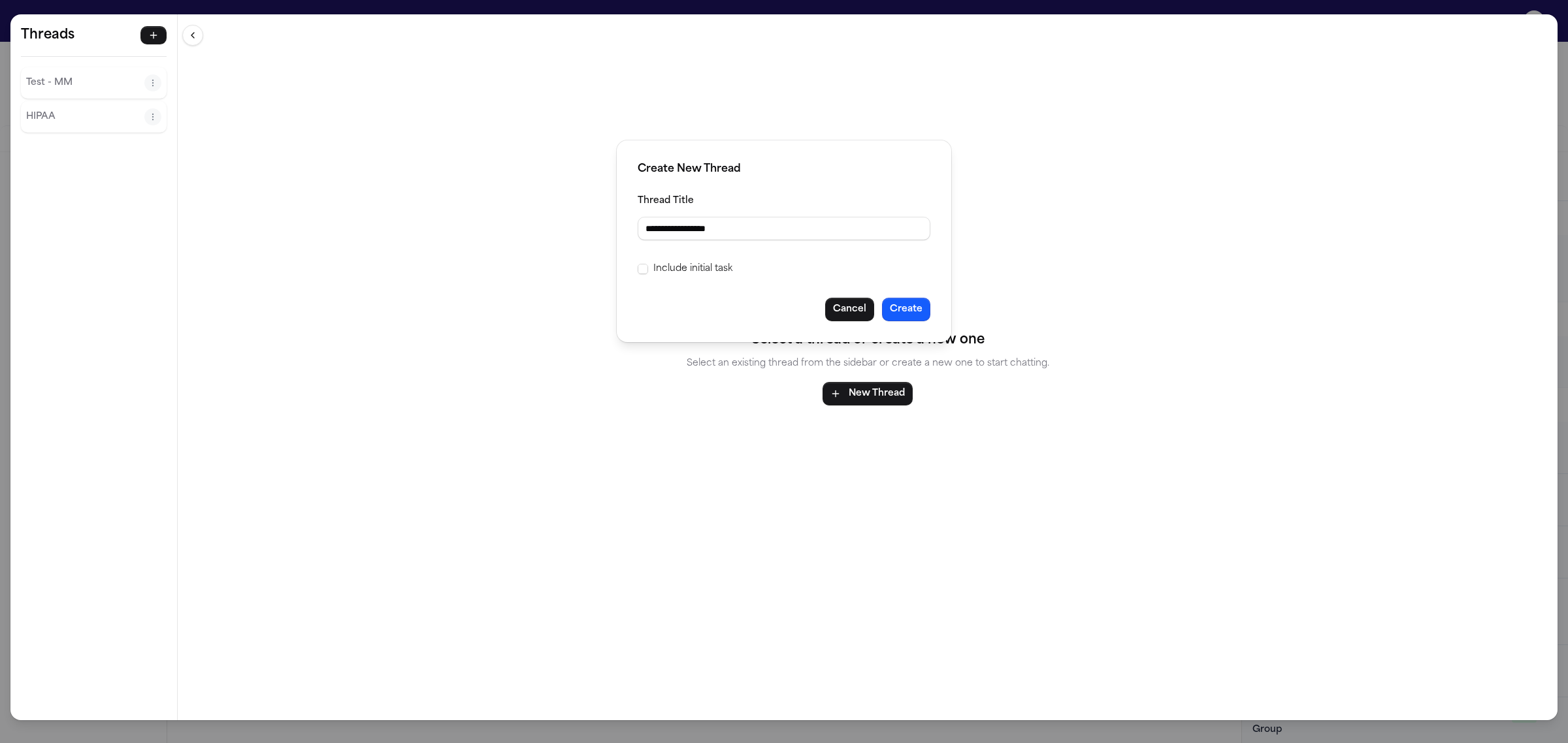
type input "**********"
click at [687, 263] on label "Include initial task" at bounding box center [693, 269] width 79 height 16
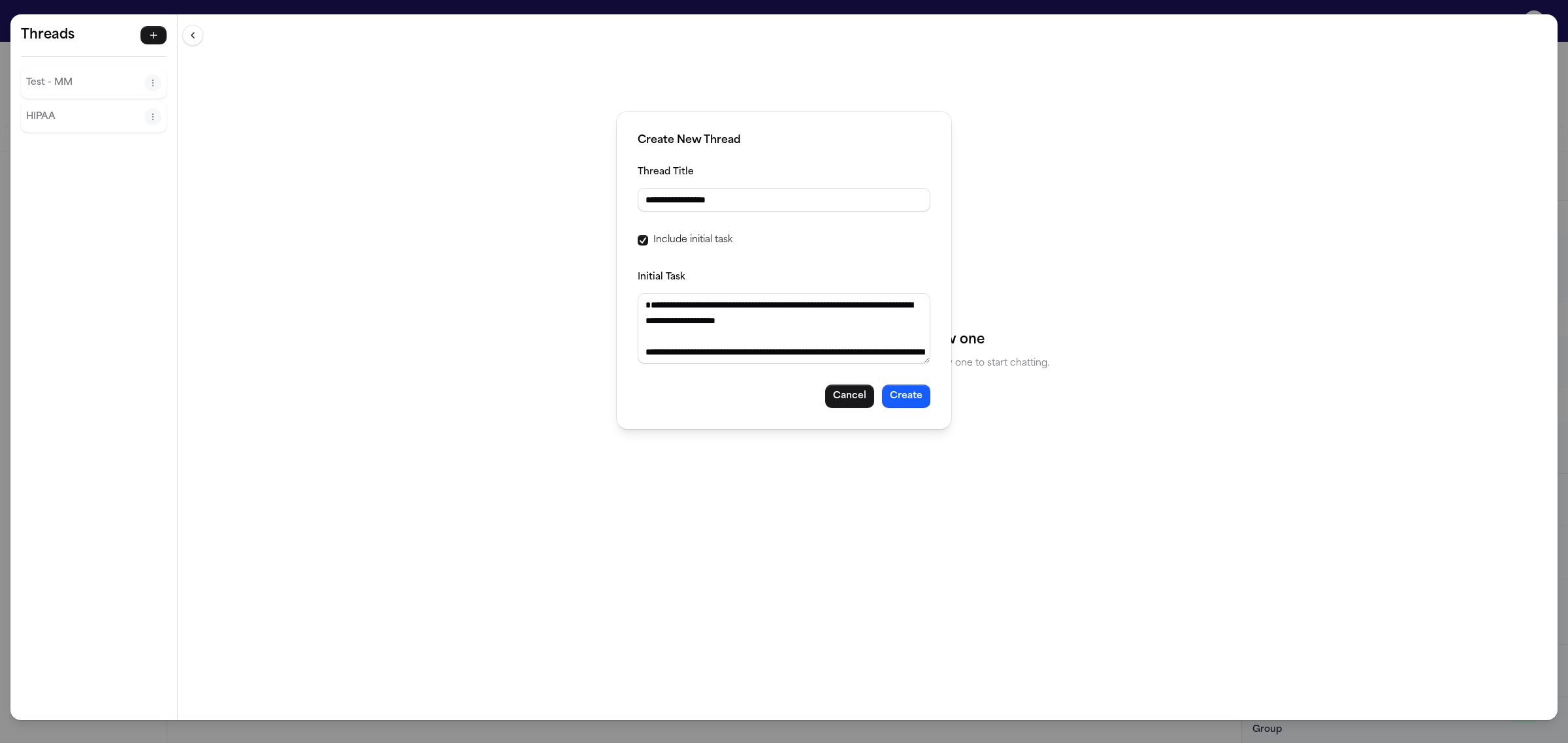
click at [899, 410] on div "**********" at bounding box center [784, 270] width 334 height 317
click at [917, 405] on button "Create" at bounding box center [906, 397] width 49 height 24
